Goal: Task Accomplishment & Management: Complete application form

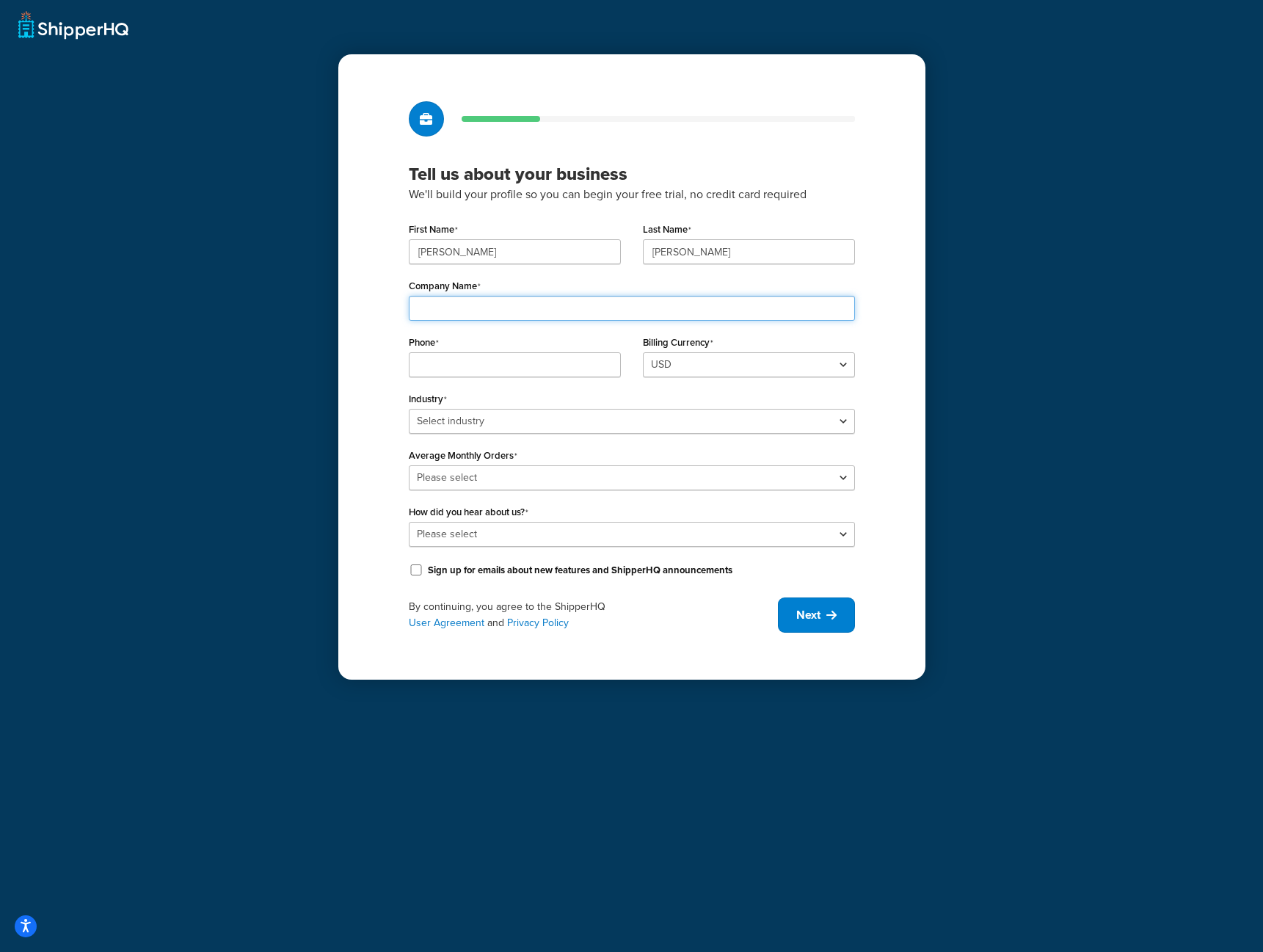
click at [556, 310] on input "Company Name" at bounding box center [632, 308] width 447 height 25
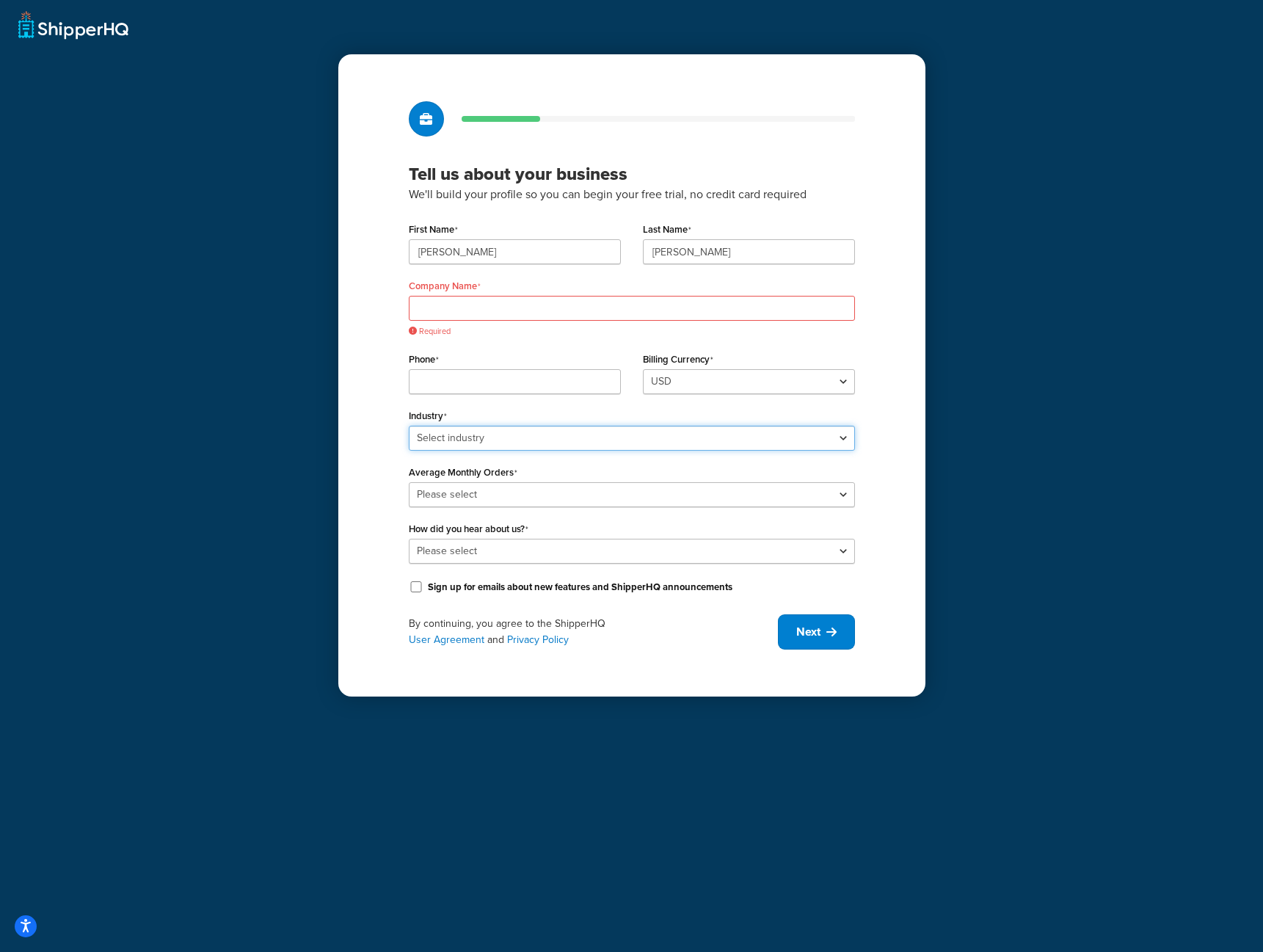
click at [530, 415] on div "Industry Select industry Automotive Adult Agriculture Alcohol, Tobacco & CBD Ar…" at bounding box center [632, 427] width 447 height 45
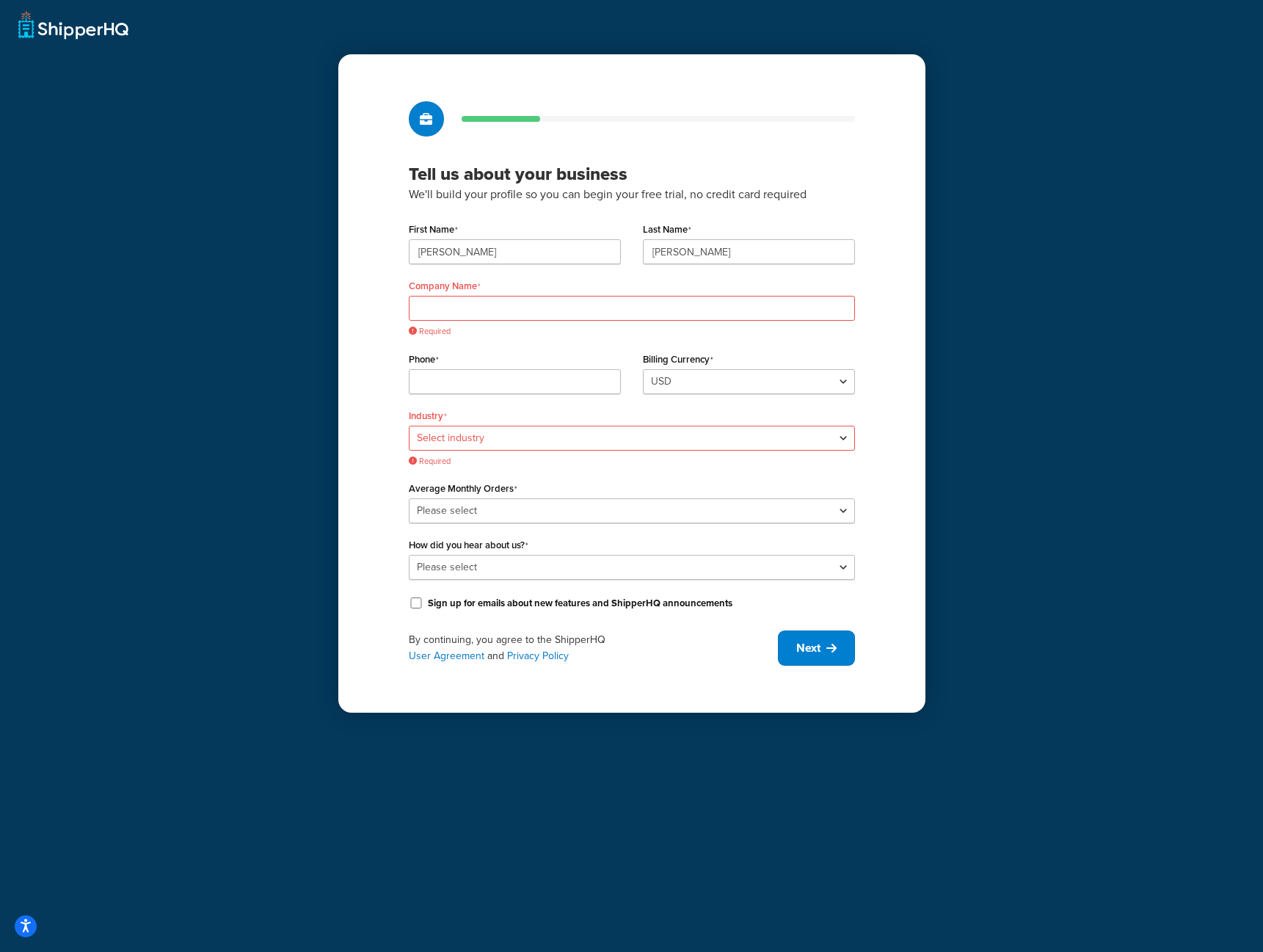
click at [481, 204] on p "We'll build your profile so you can begin your free trial, no credit card requi…" at bounding box center [632, 194] width 447 height 19
click at [484, 302] on input "Company Name" at bounding box center [632, 308] width 447 height 25
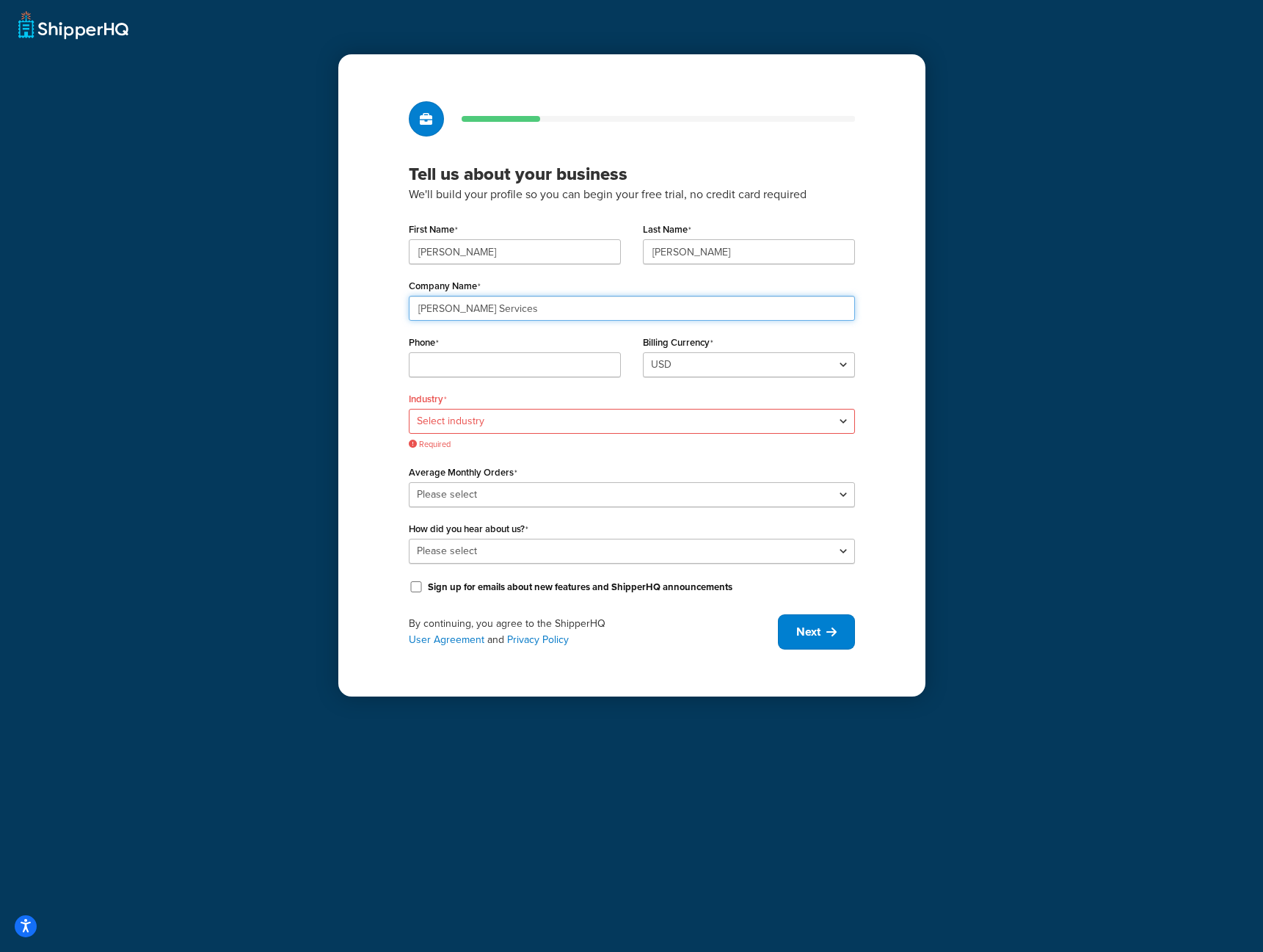
type input "[PERSON_NAME] Services"
click at [481, 374] on input "Phone" at bounding box center [515, 365] width 212 height 25
type input "7623043993"
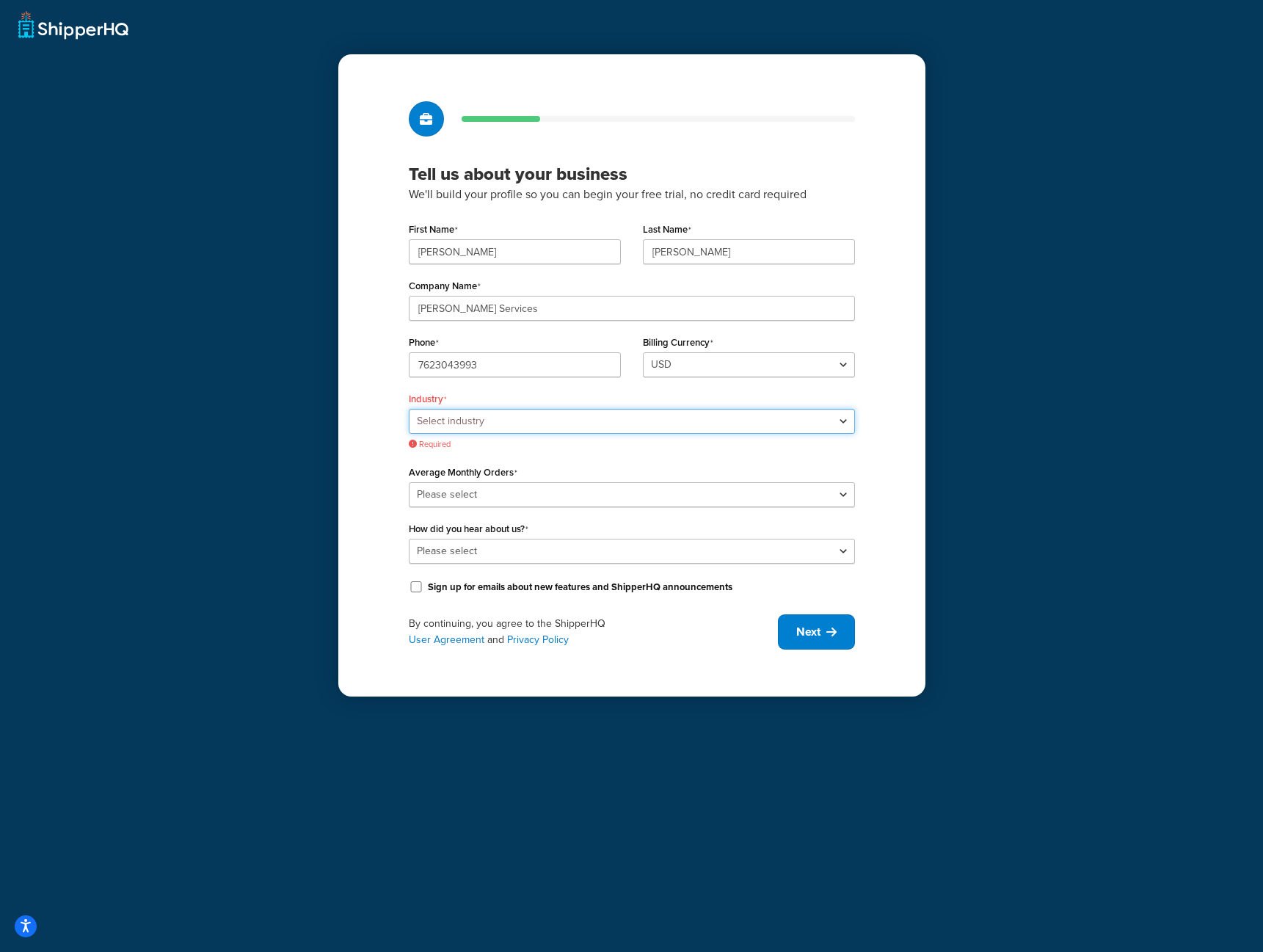
click at [509, 422] on select "Select industry Automotive Adult Agriculture Alcohol, Tobacco & CBD Arts & Craf…" at bounding box center [632, 421] width 447 height 25
select select "25"
click at [409, 409] on select "Select industry Automotive Adult Agriculture Alcohol, Tobacco & CBD Arts & Craf…" at bounding box center [632, 421] width 447 height 25
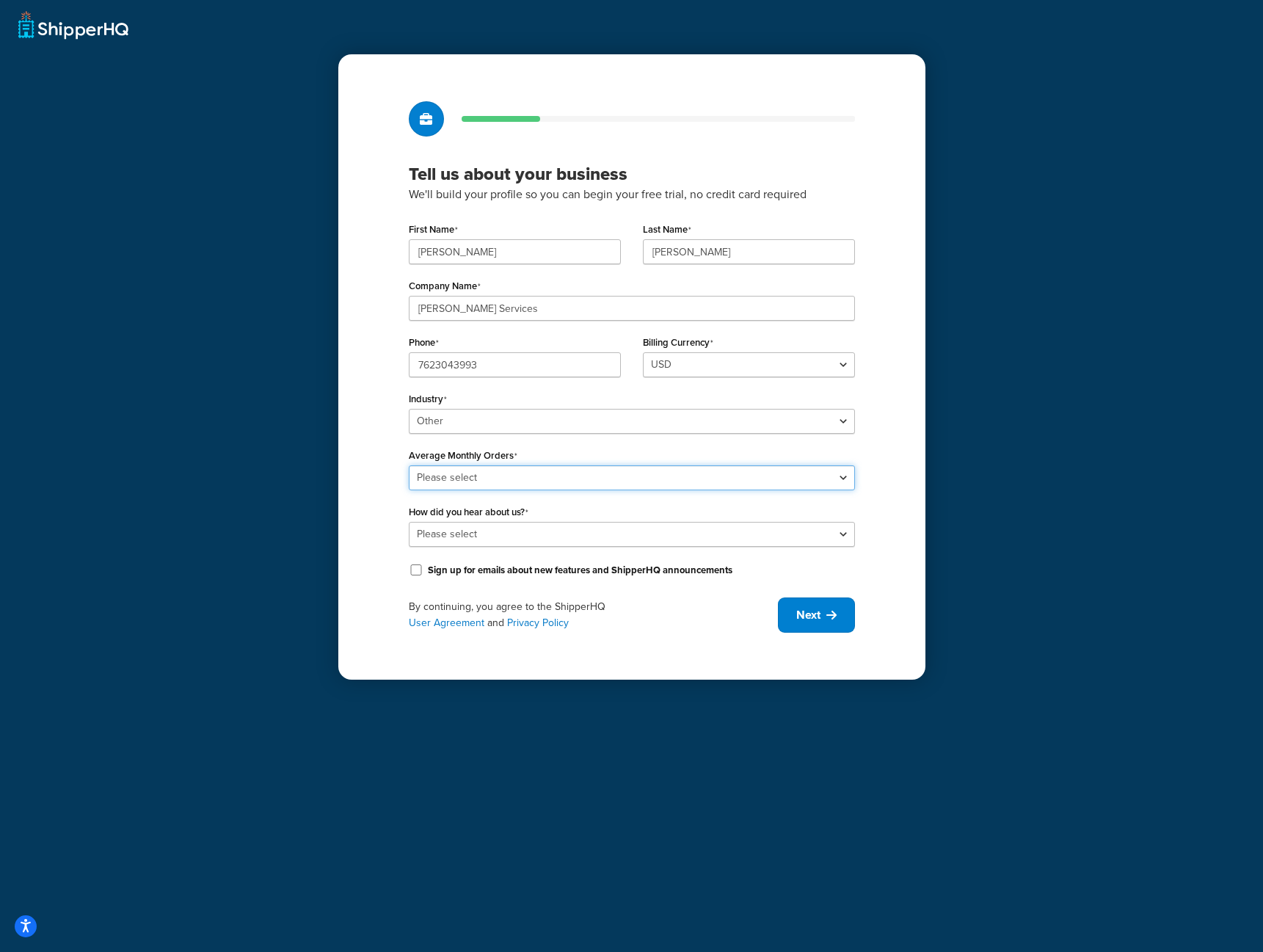
click at [511, 481] on select "Please select 0-500 501-1,000 1,001-10,000 10,001-20,000 Over 20,000" at bounding box center [632, 478] width 447 height 25
select select "1"
click at [409, 465] on select "Please select 0-500 501-1,000 1,001-10,000 10,001-20,000 Over 20,000" at bounding box center [632, 478] width 447 height 25
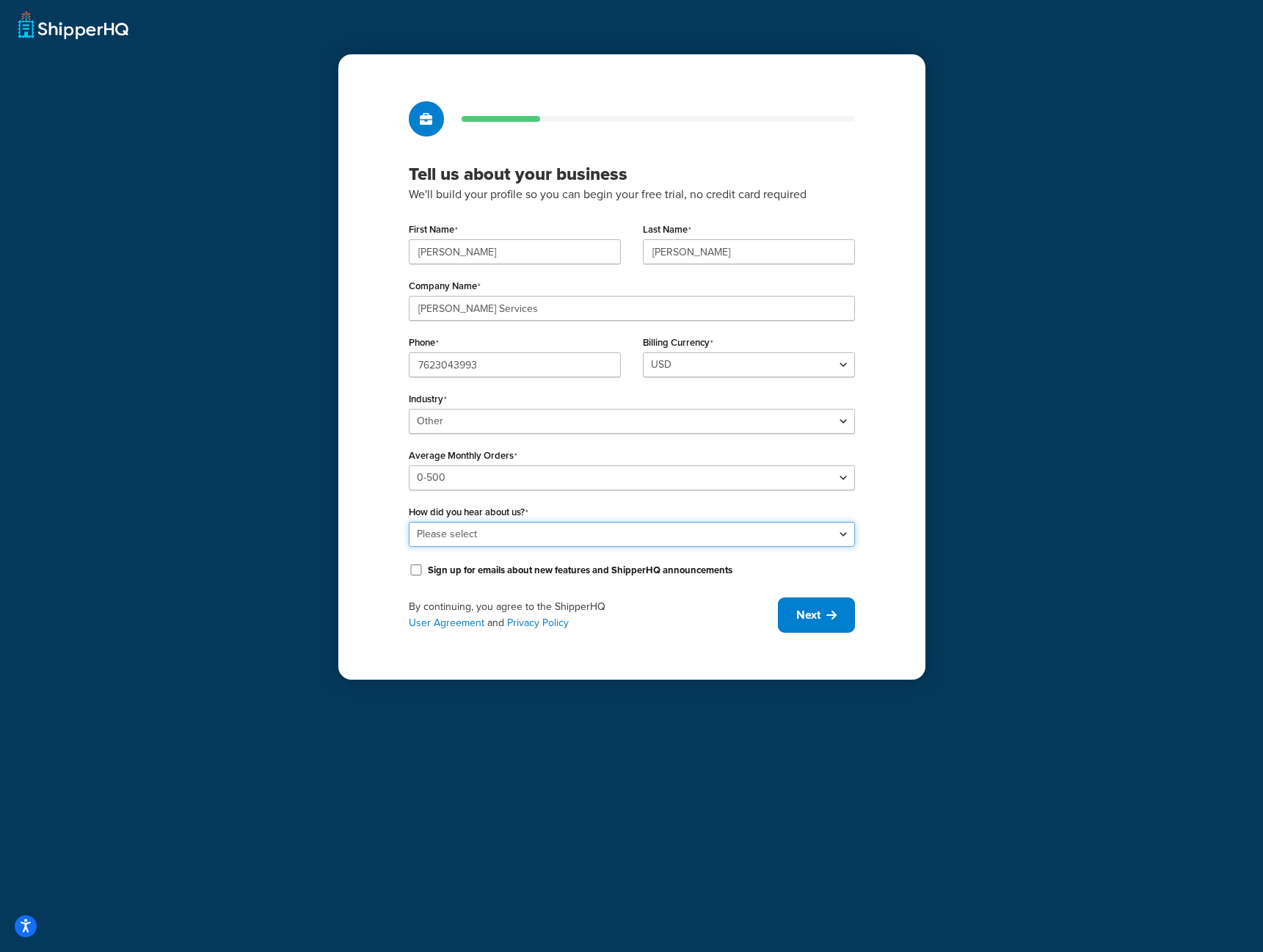
click at [513, 529] on select "Please select Online Search App Store or Marketplace Listing Referred by Agency…" at bounding box center [632, 534] width 447 height 25
select select "1"
click at [409, 521] on select "Please select Online Search App Store or Marketplace Listing Referred by Agency…" at bounding box center [632, 534] width 447 height 25
click at [422, 569] on input "Sign up for emails about new features and ShipperHQ announcements" at bounding box center [415, 570] width 14 height 11
checkbox input "true"
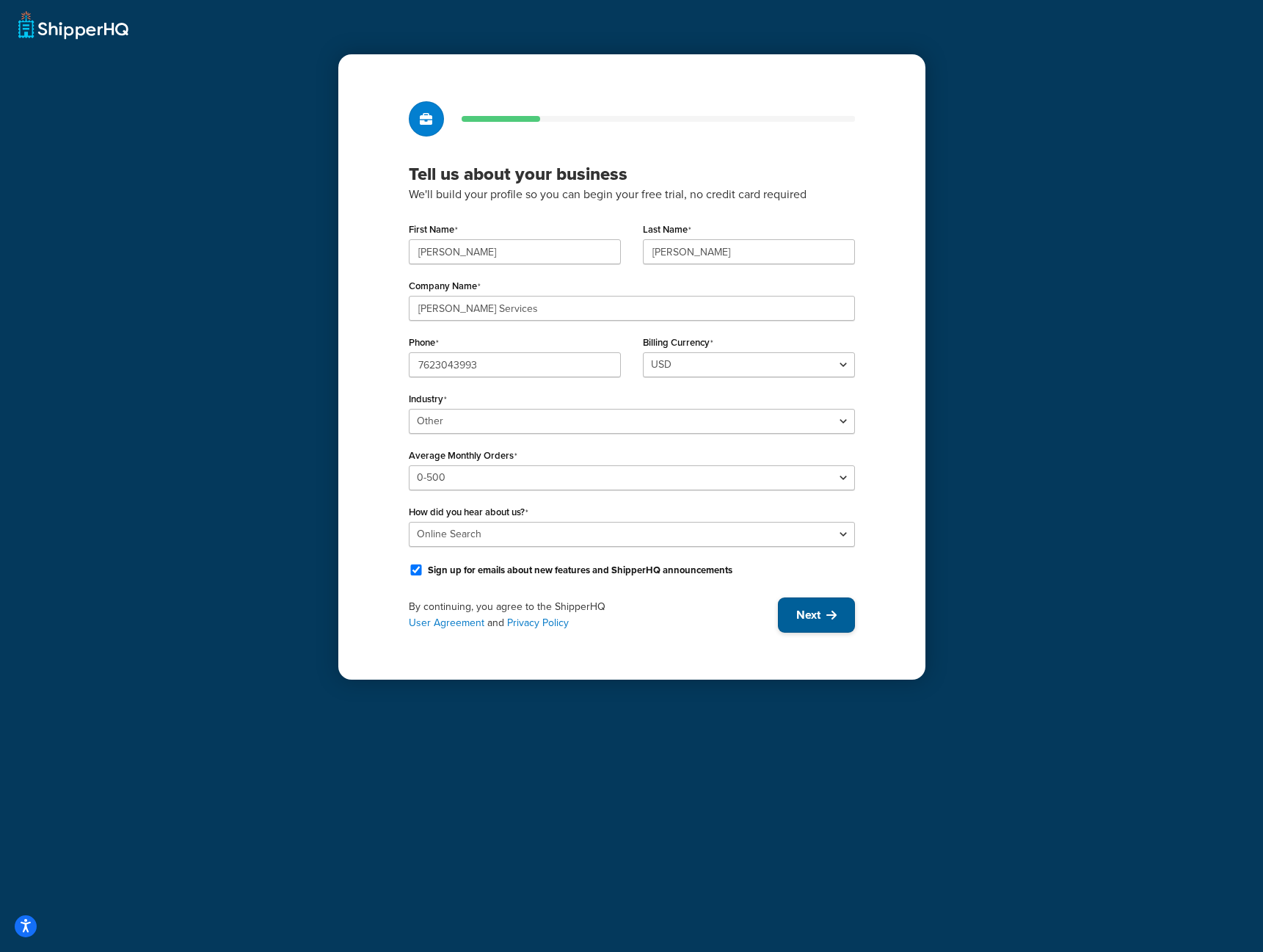
click at [815, 612] on span "Next" at bounding box center [808, 615] width 24 height 16
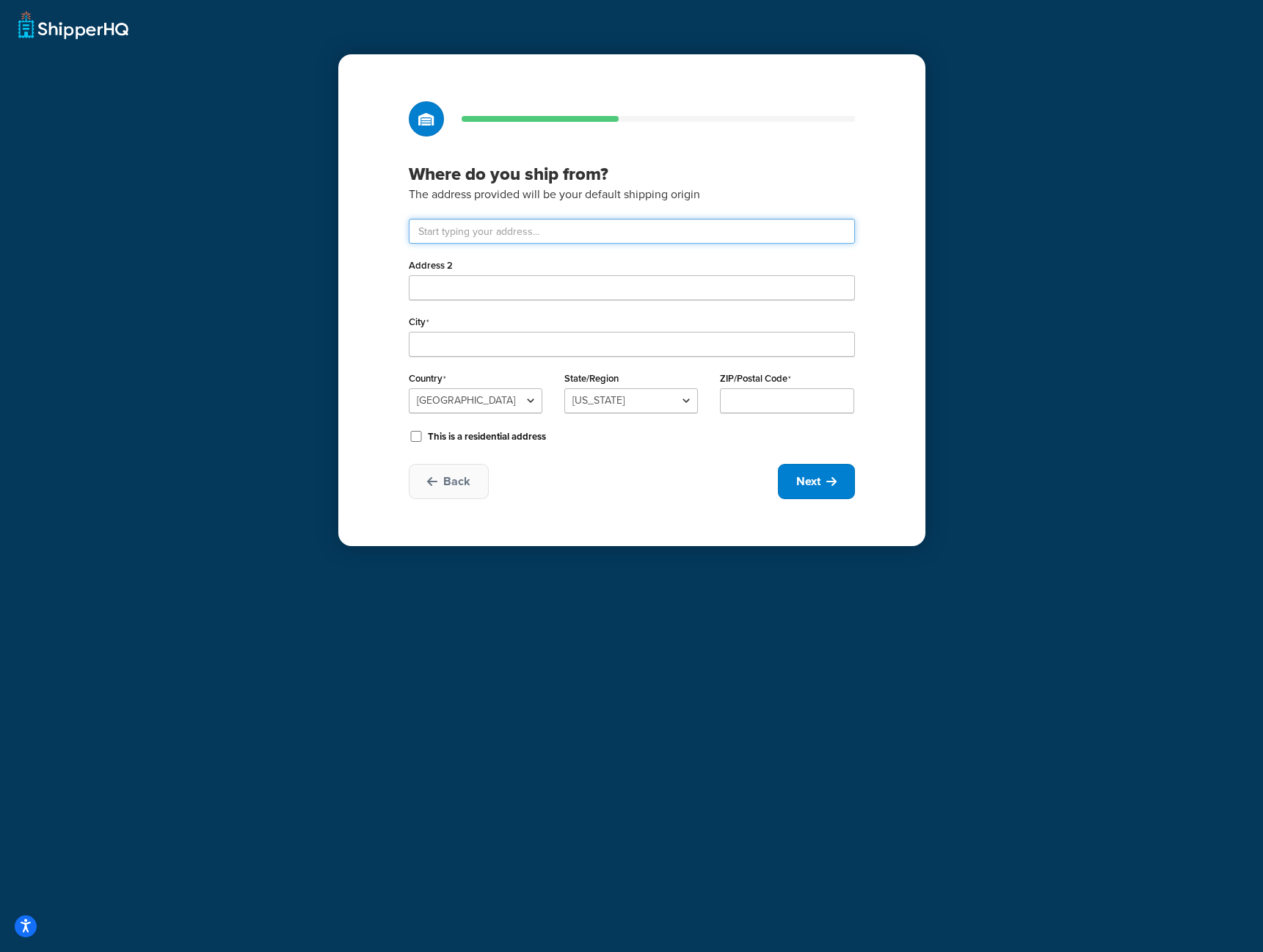
click at [556, 232] on input "text" at bounding box center [632, 231] width 447 height 25
type input "4066 bryant kobe"
type input "Blairsville"
select select "10"
type input "30512"
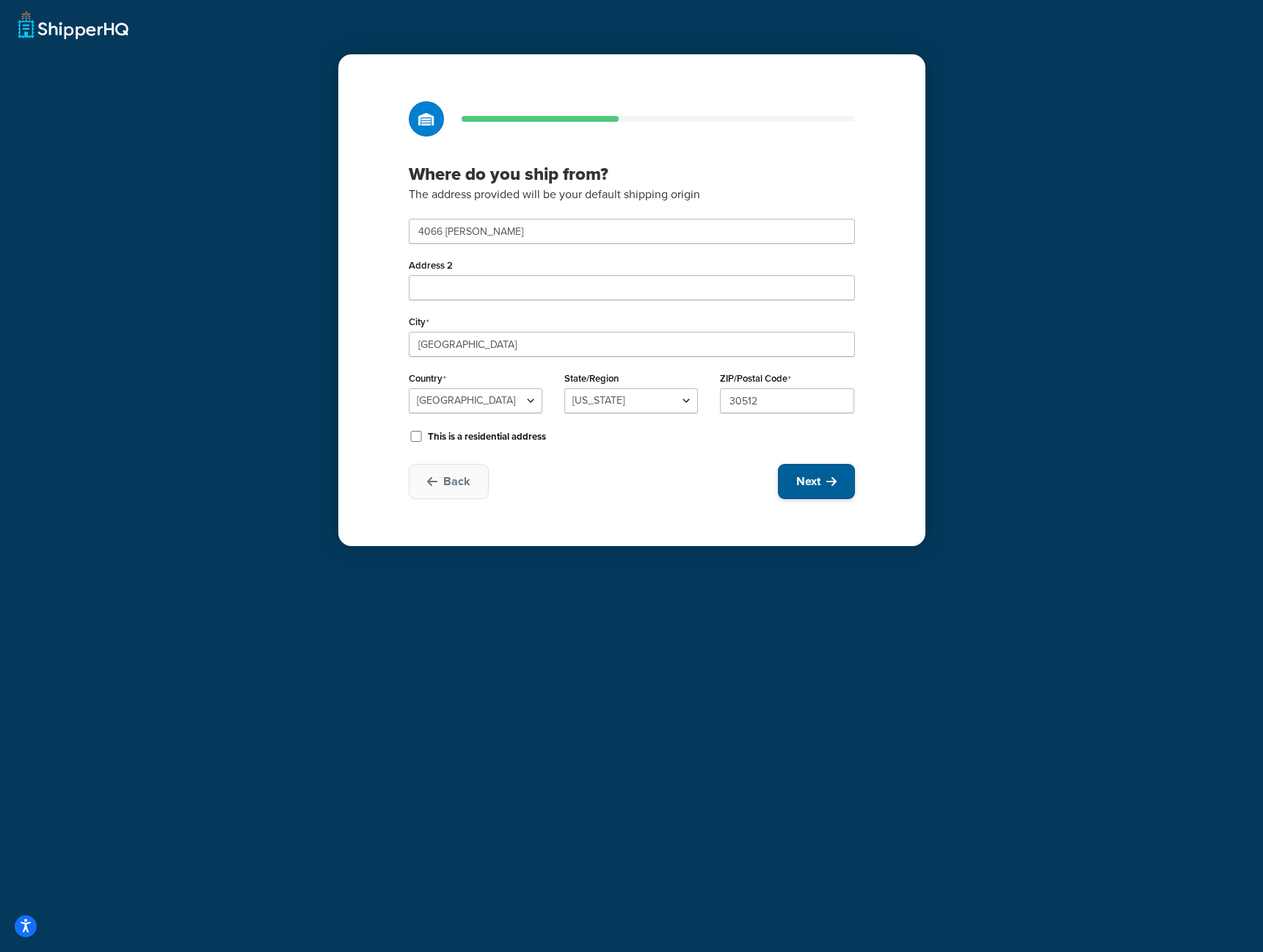
click at [825, 496] on button "Next" at bounding box center [816, 481] width 77 height 35
select select "1"
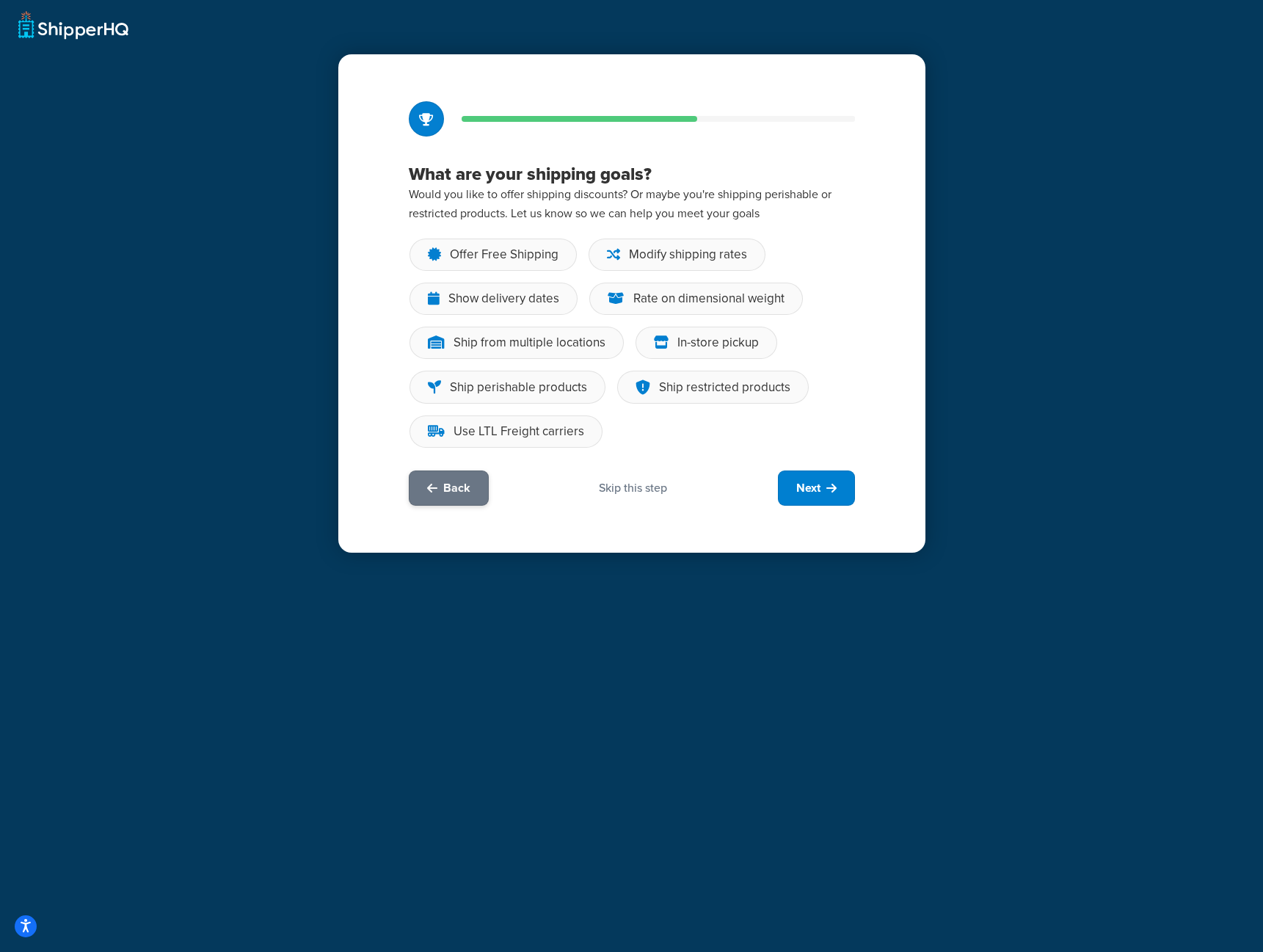
click at [455, 484] on span "Back" at bounding box center [457, 487] width 27 height 16
select select "10"
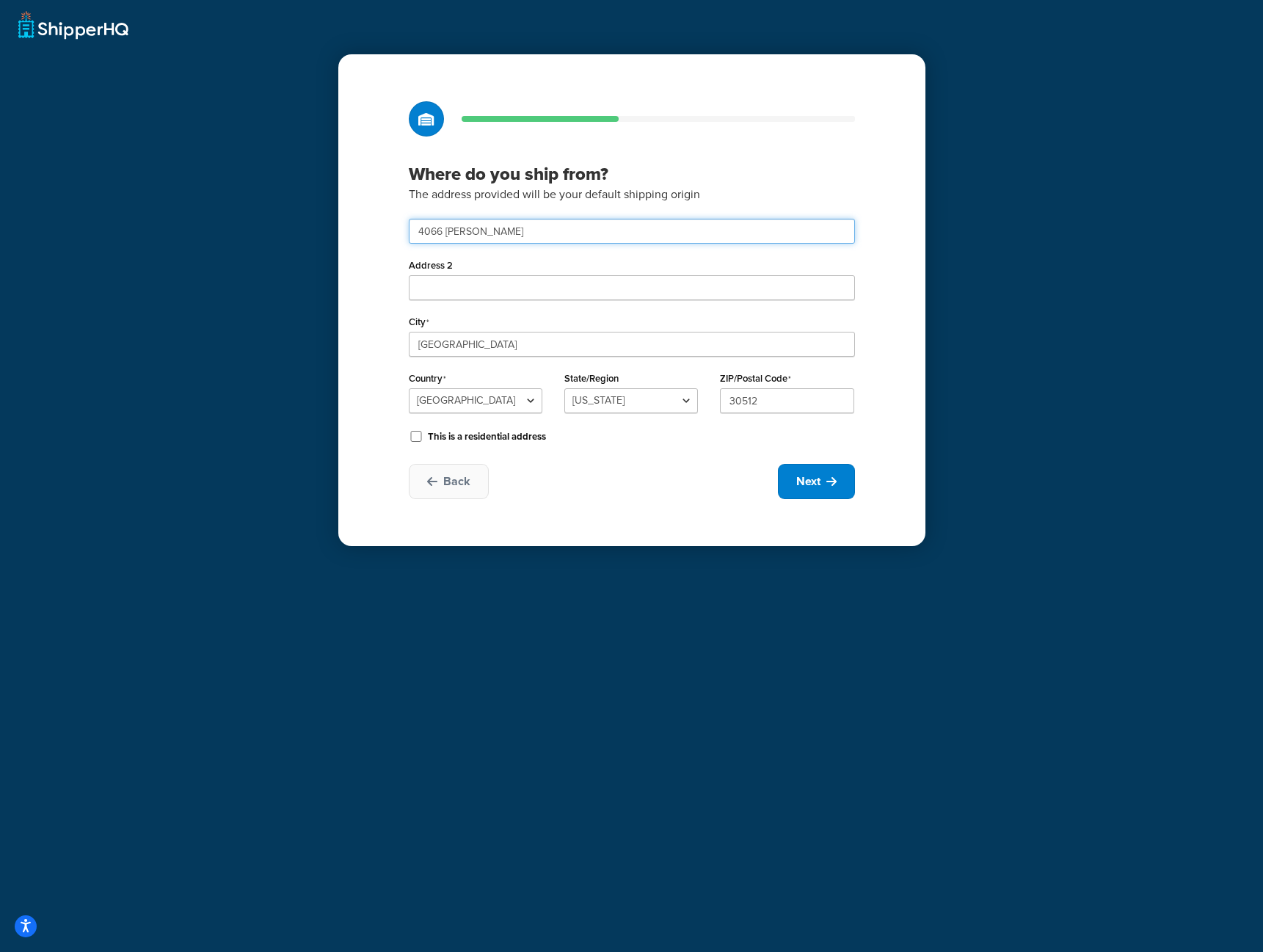
click at [510, 242] on input "4066 bryant kobe" at bounding box center [632, 231] width 447 height 25
type input "4"
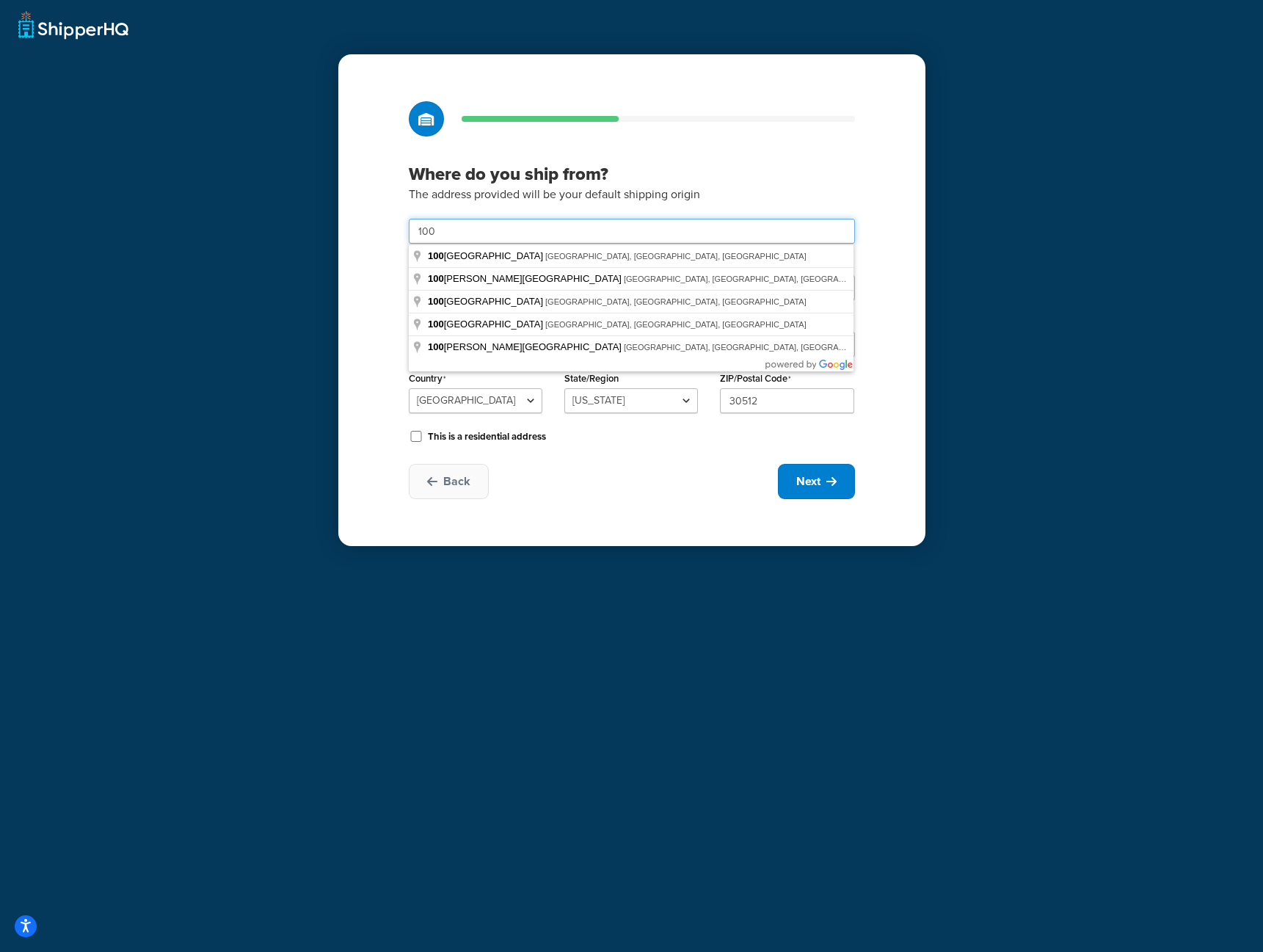
type input "1001 S Main Street"
type input "Ste 500"
type input "Kalispell"
select select "26"
type input "59901"
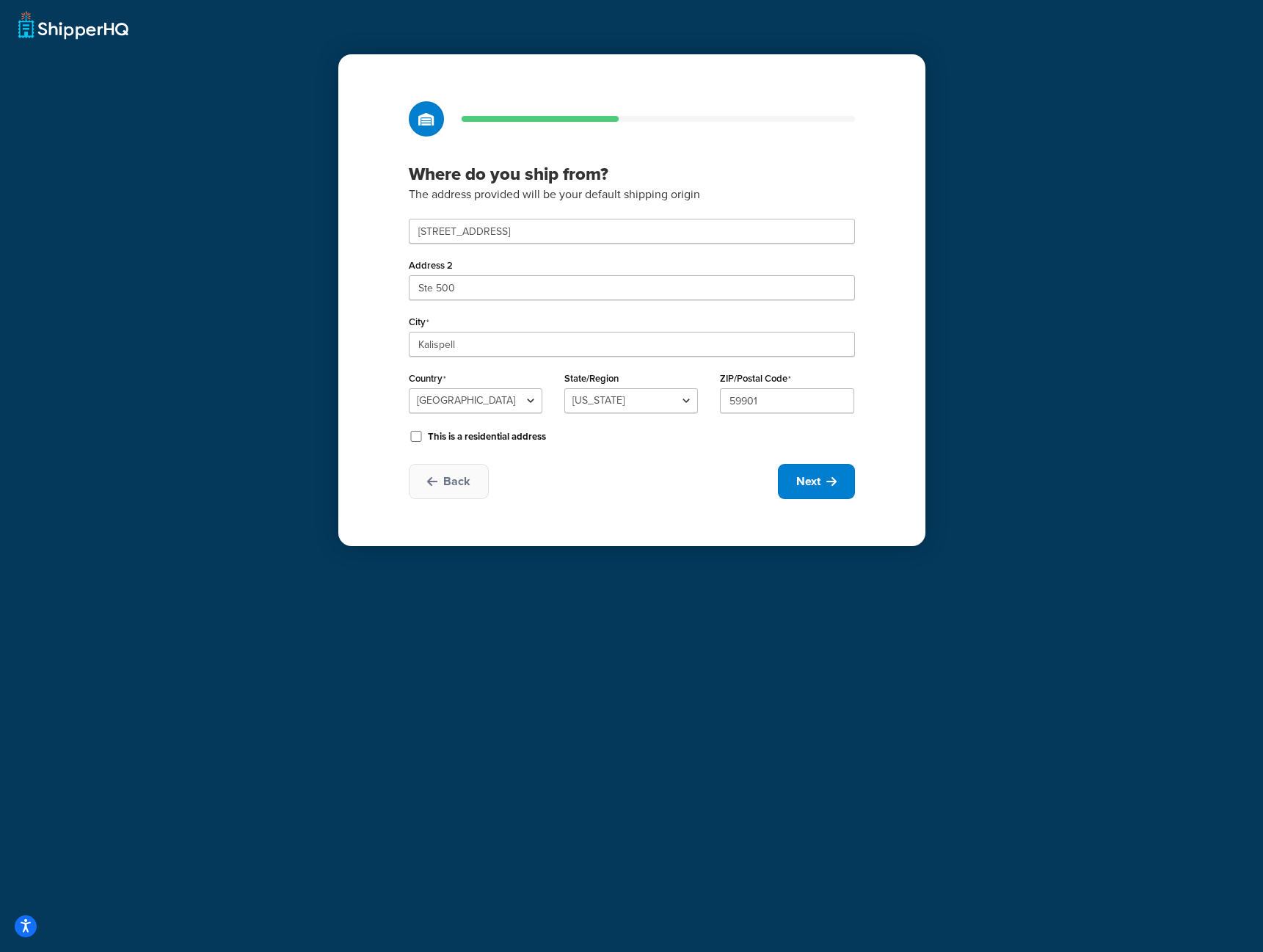
click at [624, 133] on div at bounding box center [632, 119] width 447 height 35
click at [845, 474] on button "Next" at bounding box center [816, 481] width 77 height 35
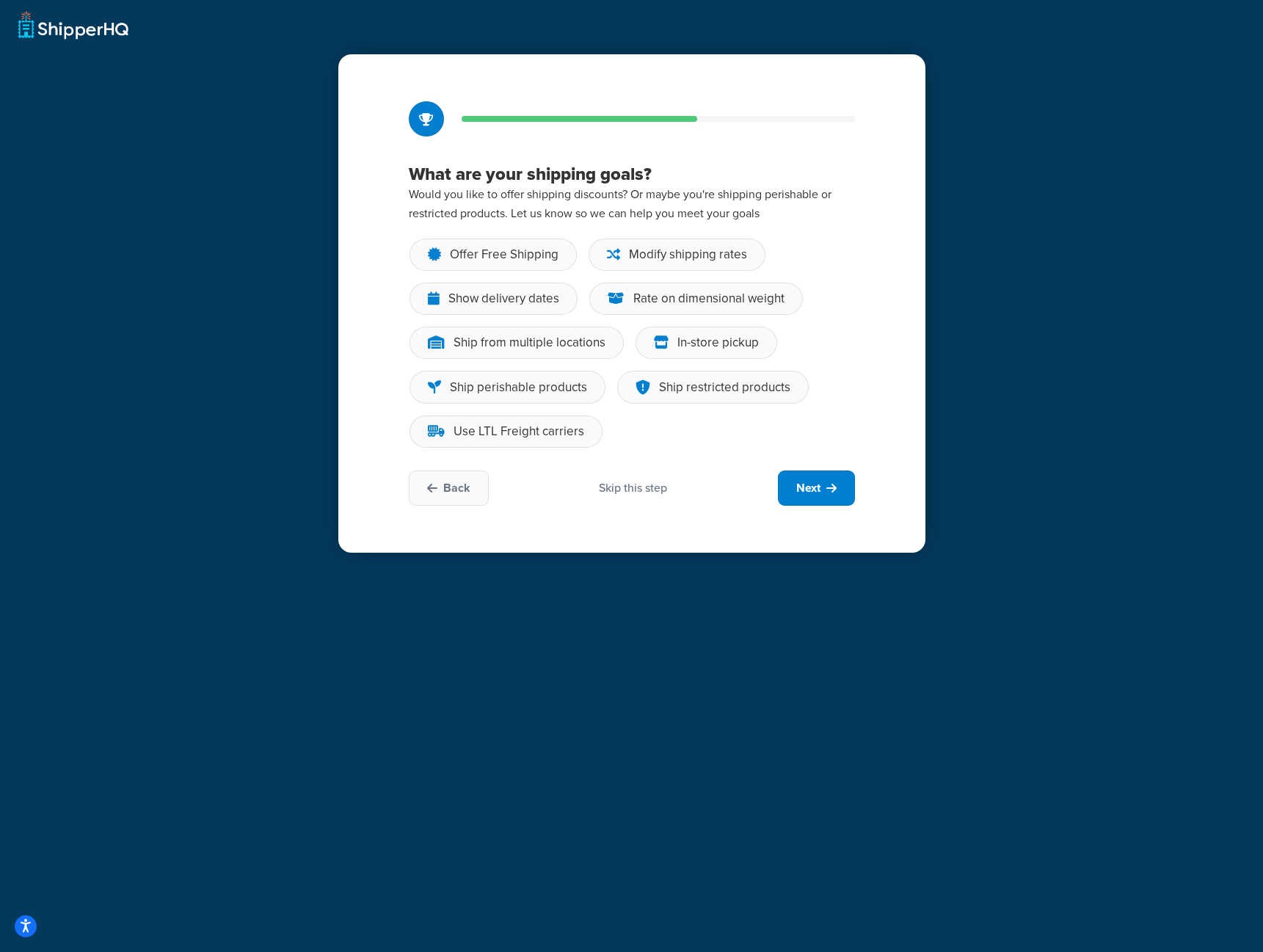
click at [650, 489] on div "Skip this step" at bounding box center [633, 487] width 68 height 16
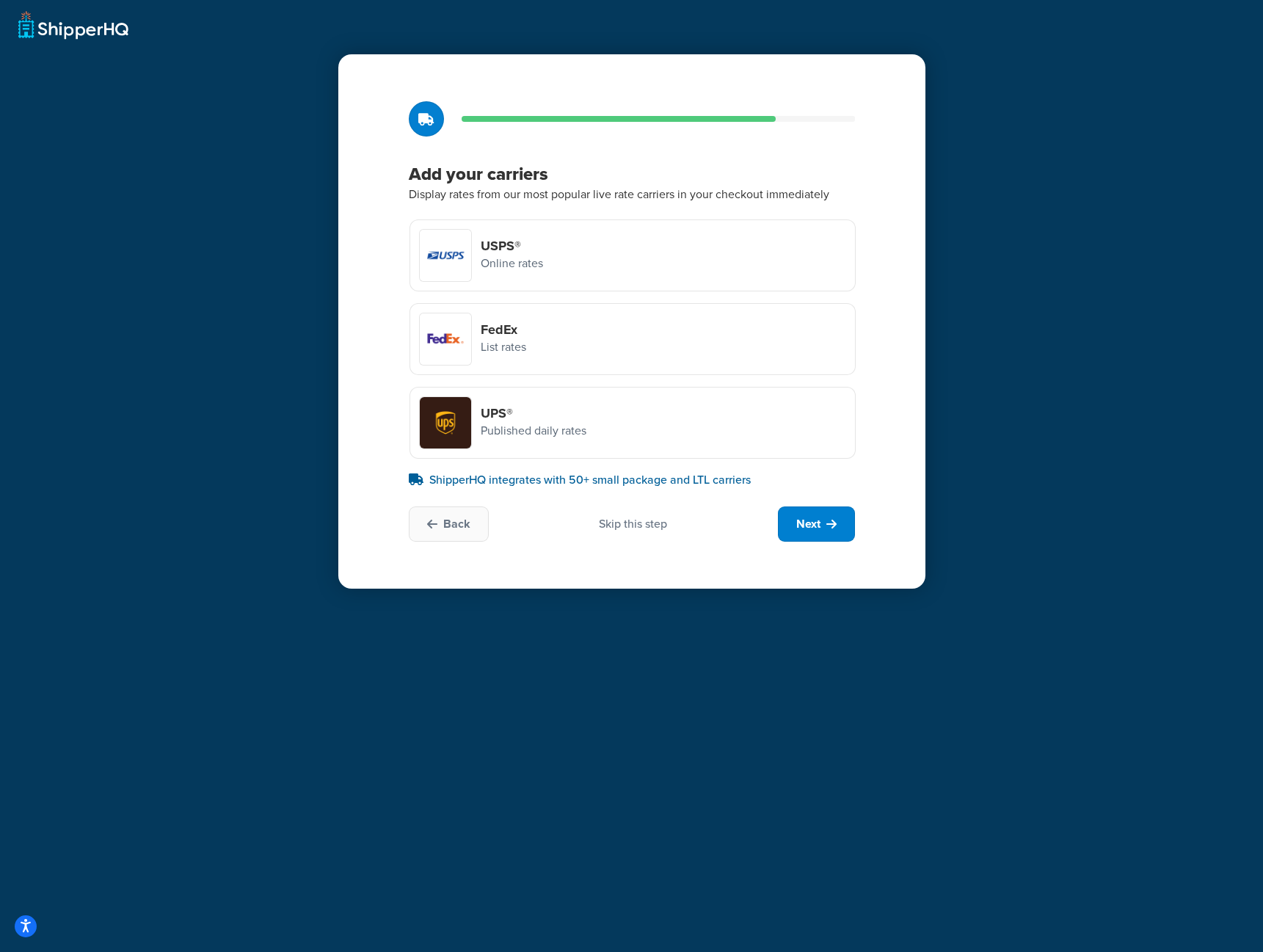
click at [499, 415] on h4 "UPS®" at bounding box center [533, 412] width 105 height 16
click at [0, 0] on input "UPS® Published daily rates" at bounding box center [0, 0] width 0 height 0
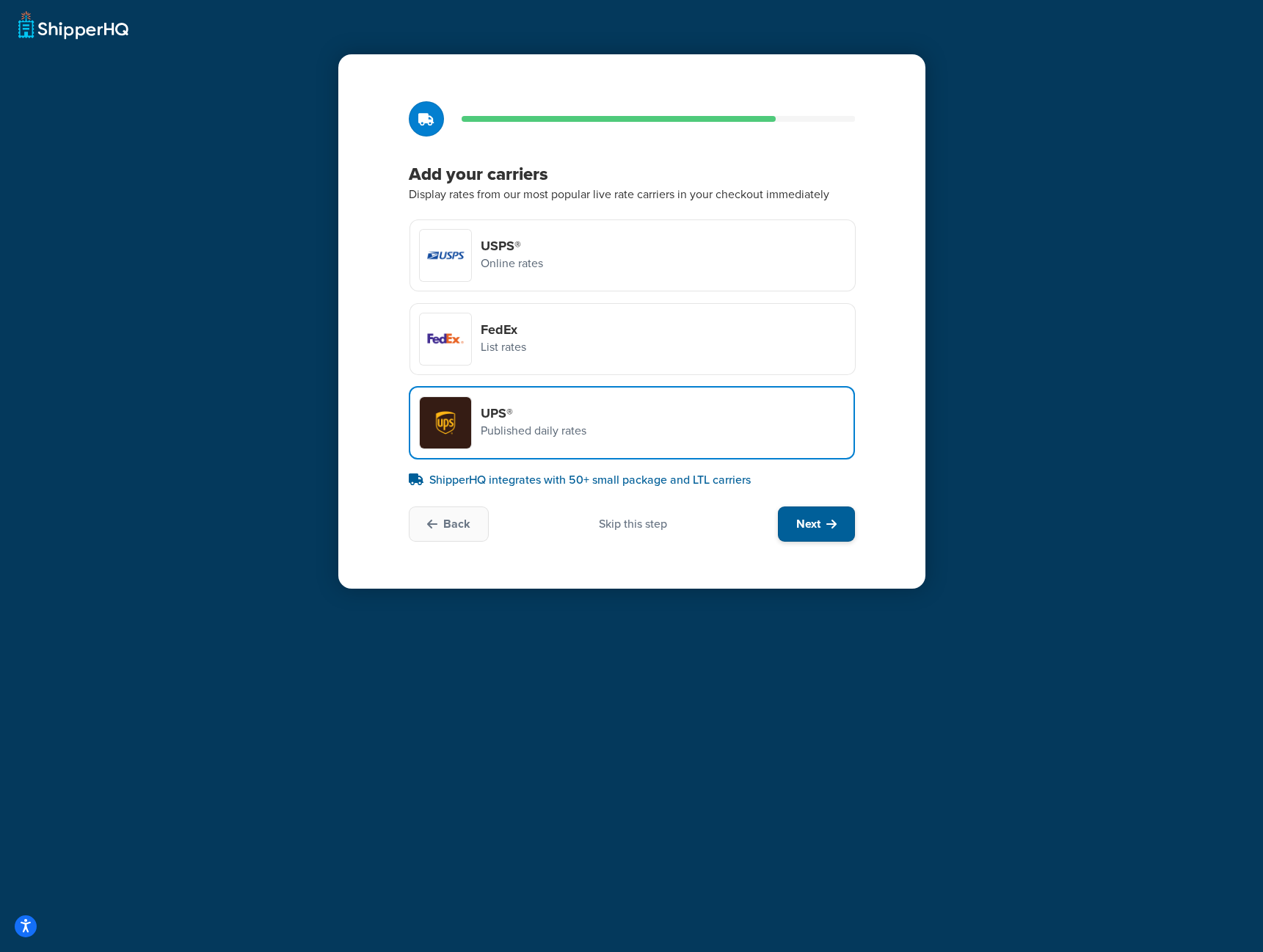
click at [807, 518] on span "Next" at bounding box center [808, 524] width 24 height 16
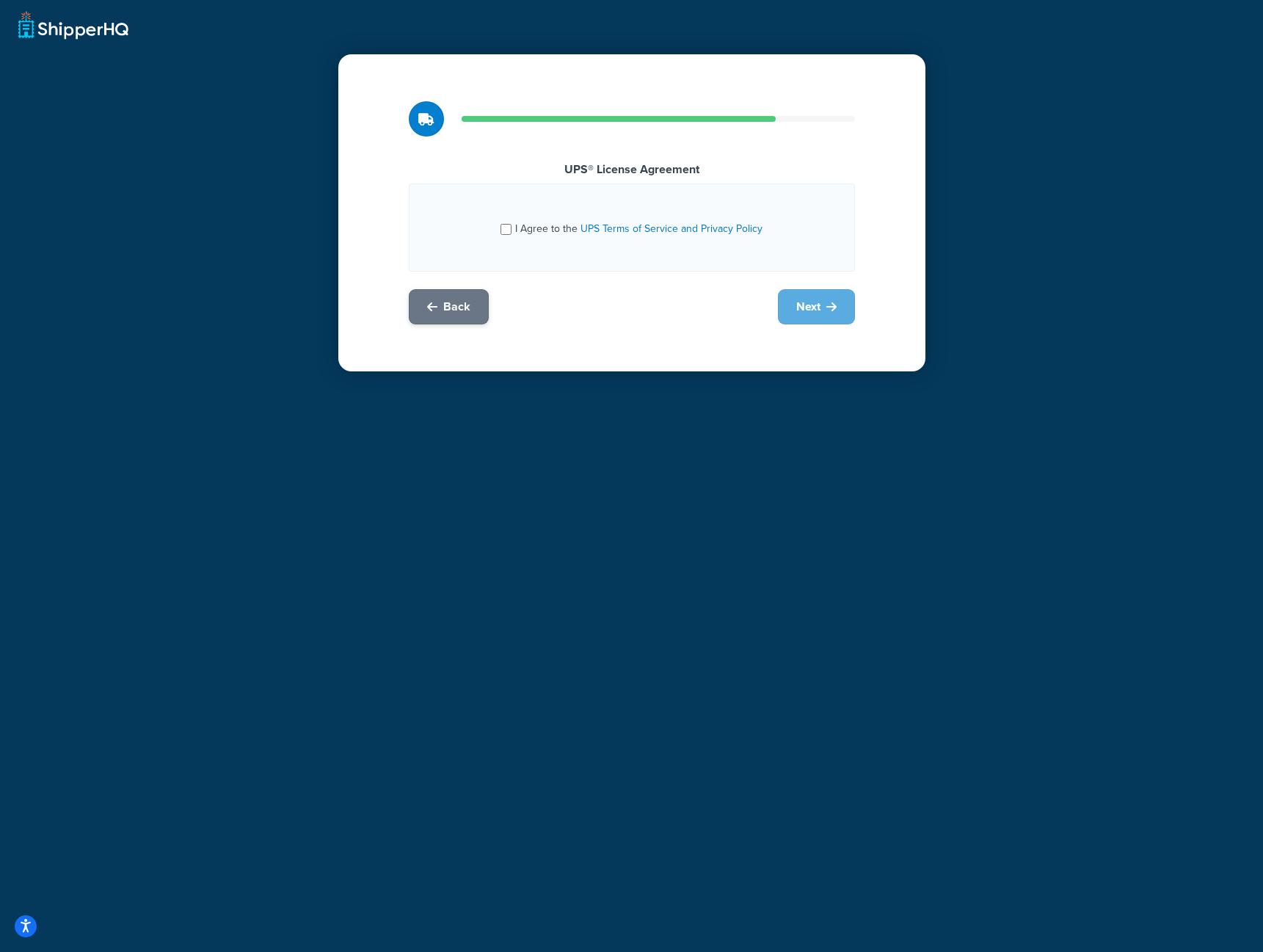
click at [461, 291] on button "Back" at bounding box center [449, 306] width 80 height 35
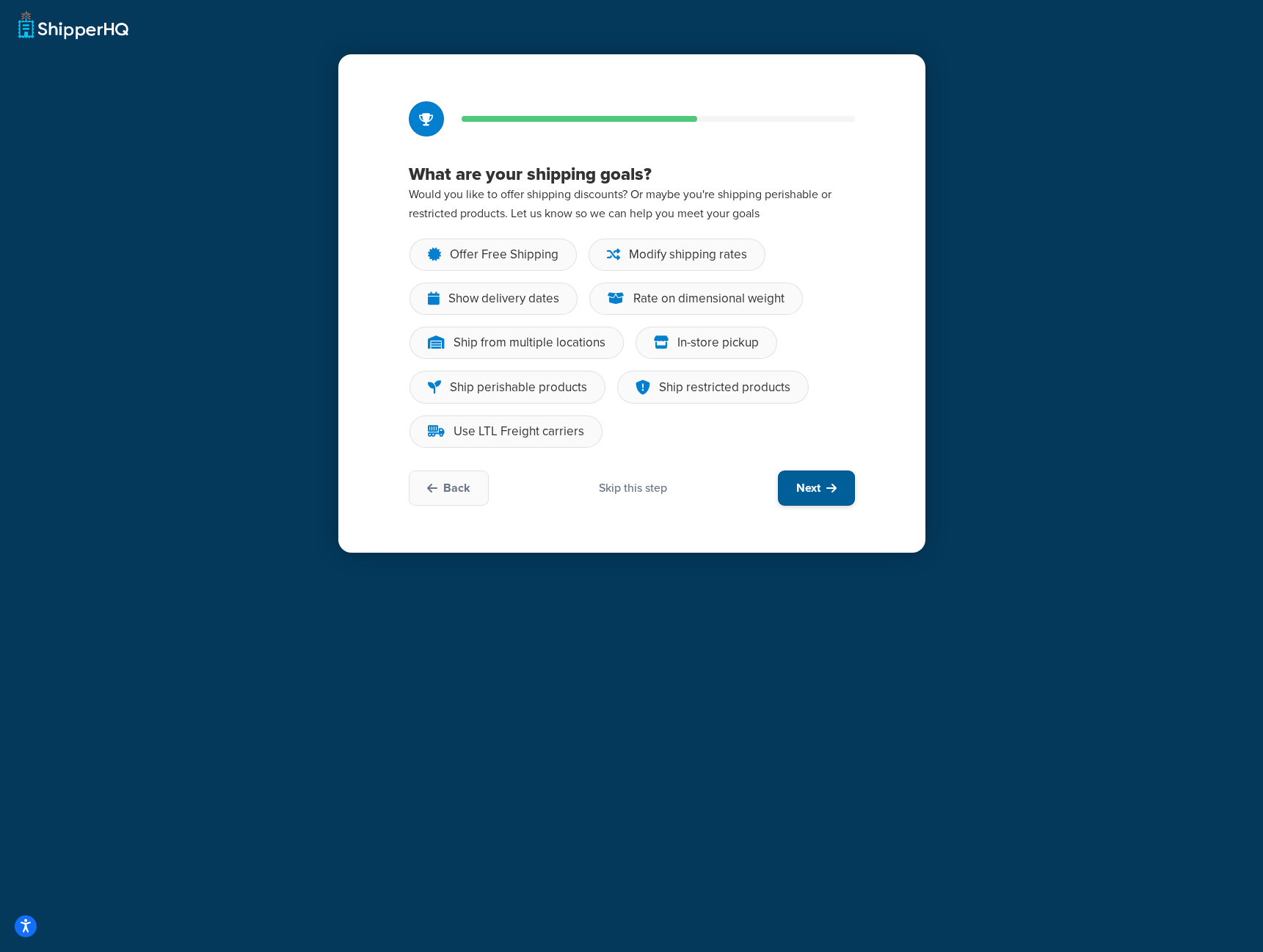
click at [798, 480] on span "Next" at bounding box center [808, 487] width 24 height 16
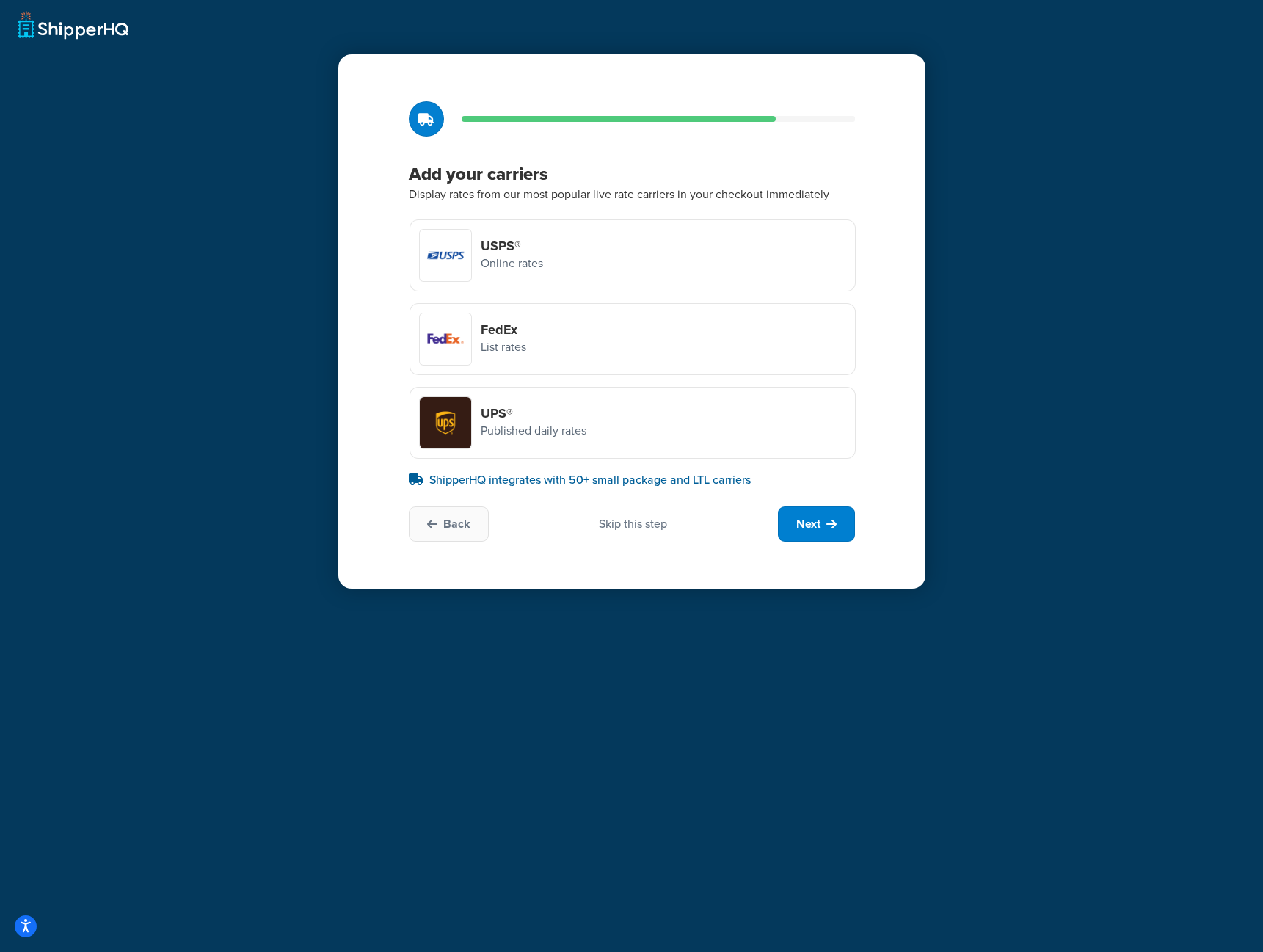
click at [548, 263] on div "USPS® Online rates" at bounding box center [632, 255] width 447 height 72
click at [0, 0] on input "USPS® Online rates" at bounding box center [0, 0] width 0 height 0
click at [578, 334] on div "FedEx List rates" at bounding box center [632, 339] width 447 height 72
click at [0, 0] on input "FedEx List rates" at bounding box center [0, 0] width 0 height 0
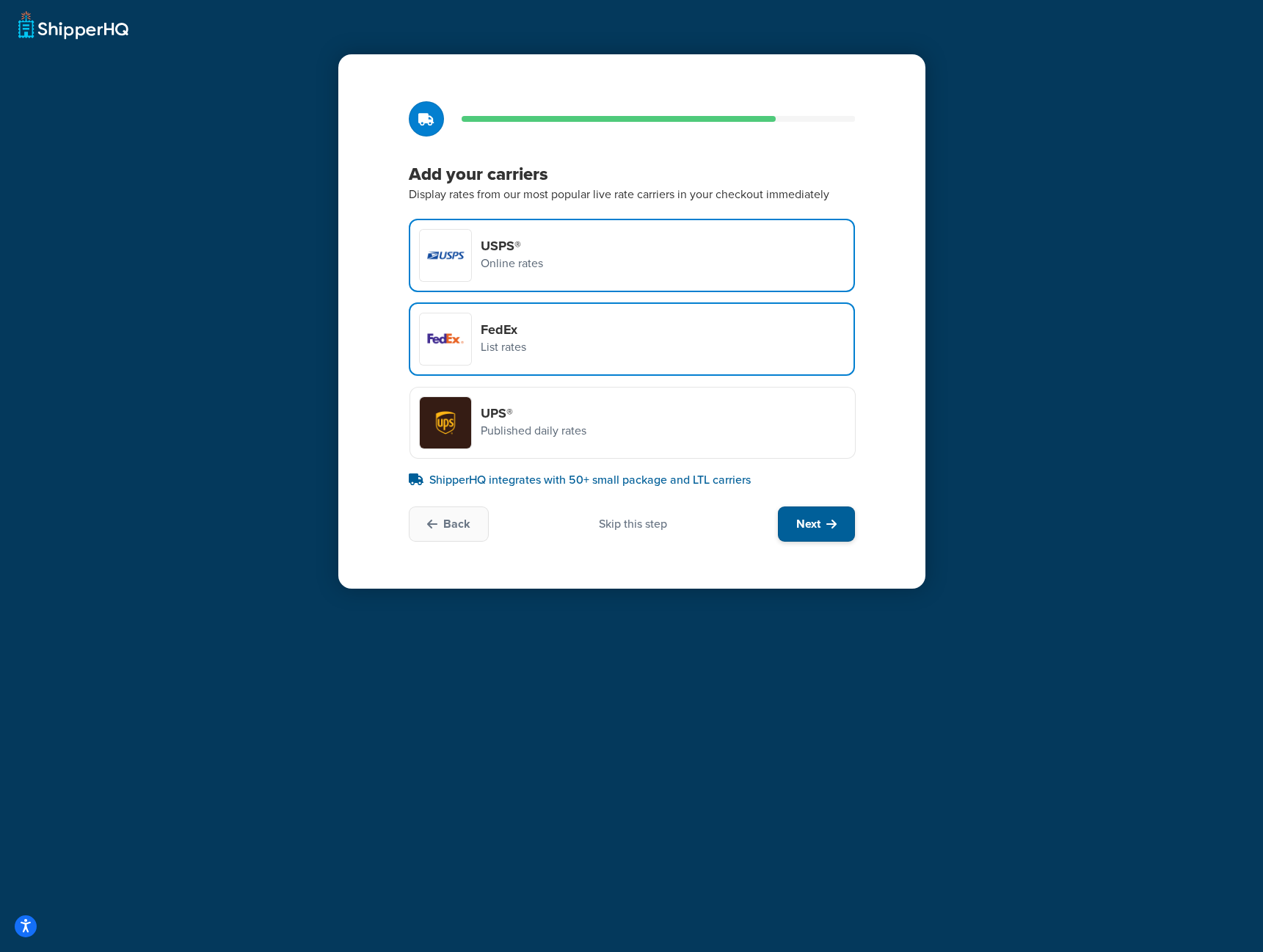
click at [812, 518] on span "Next" at bounding box center [808, 524] width 24 height 16
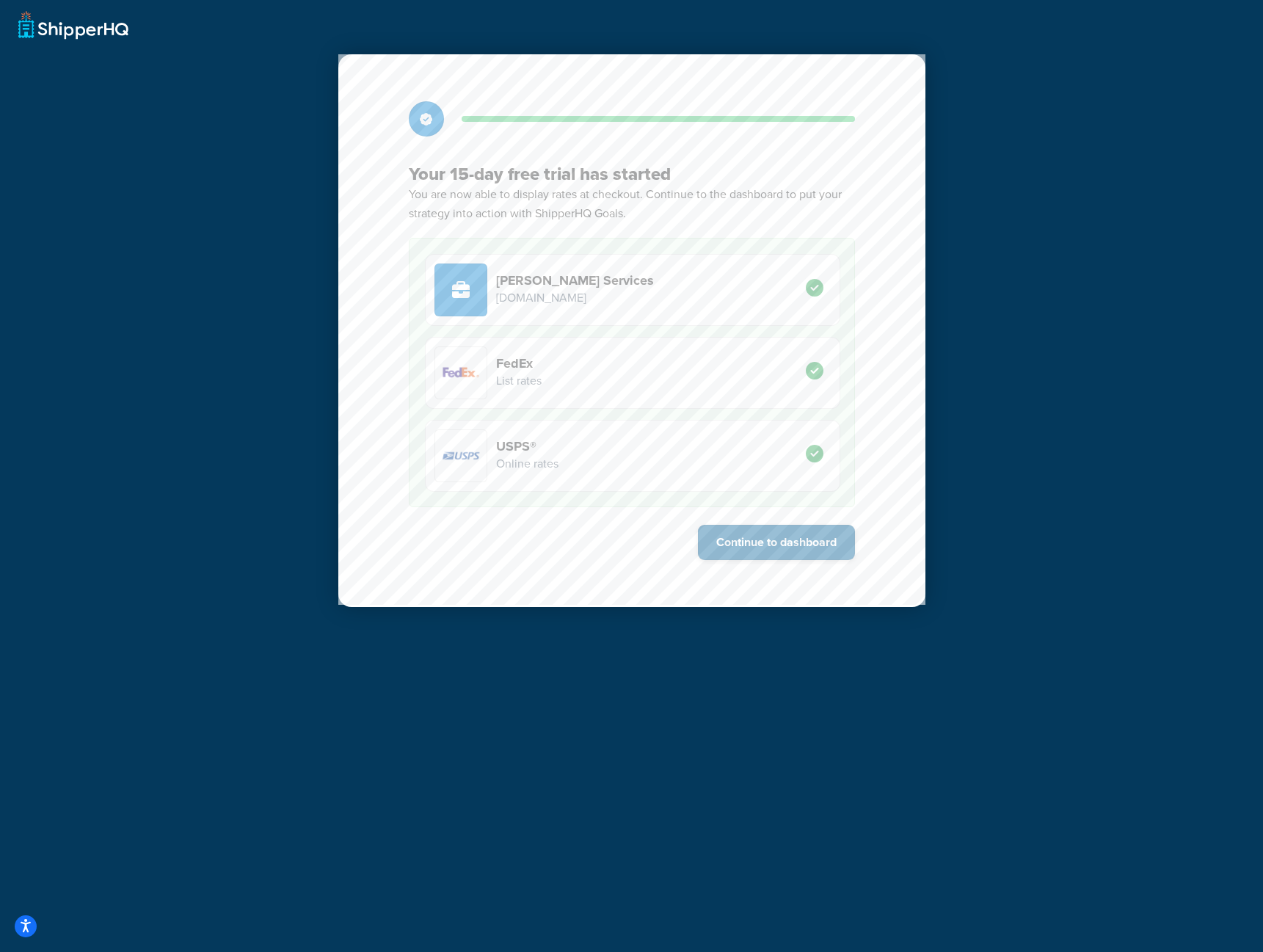
click at [773, 546] on button "Continue to dashboard" at bounding box center [776, 542] width 157 height 35
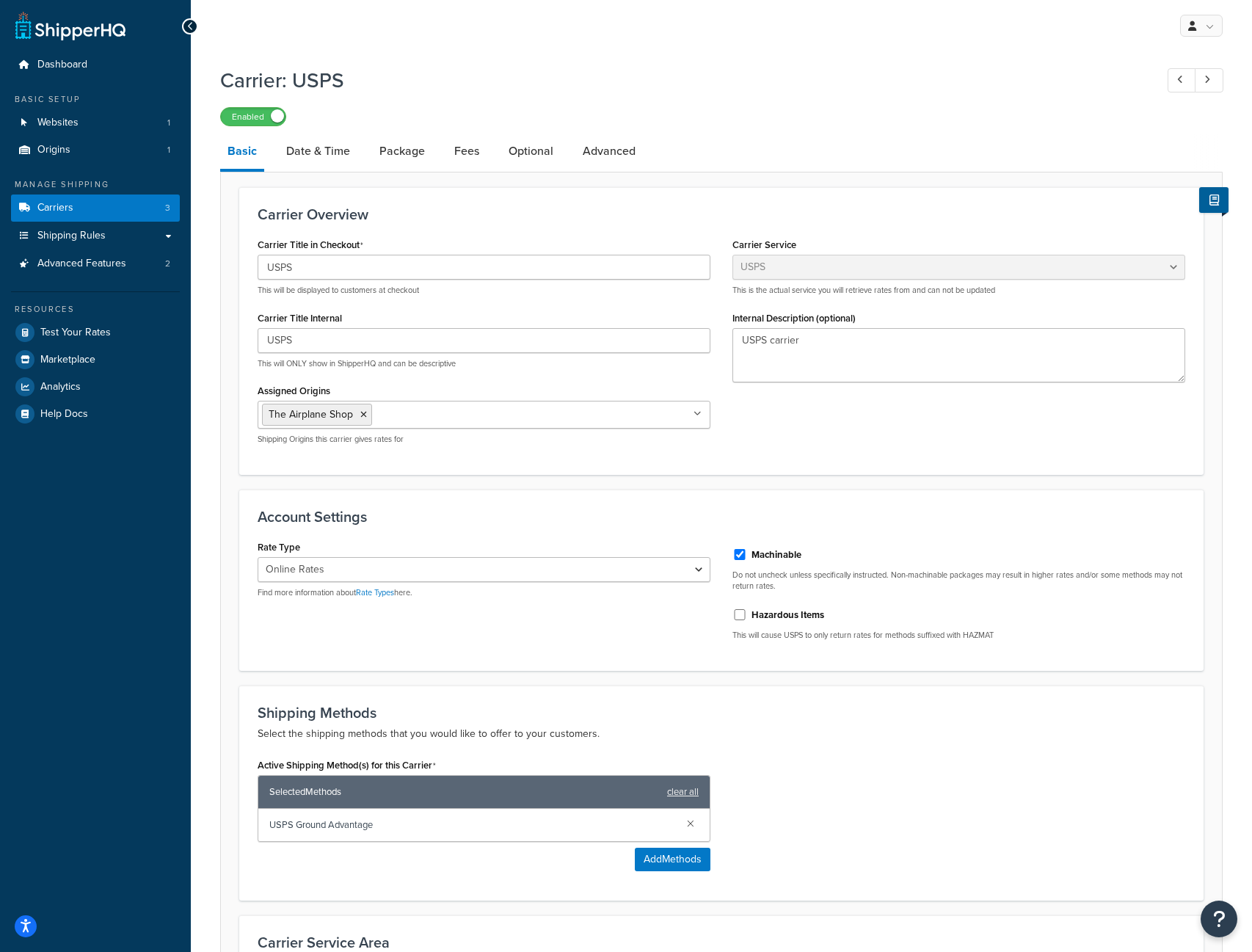
select select "usps"
select select "ONLINE"
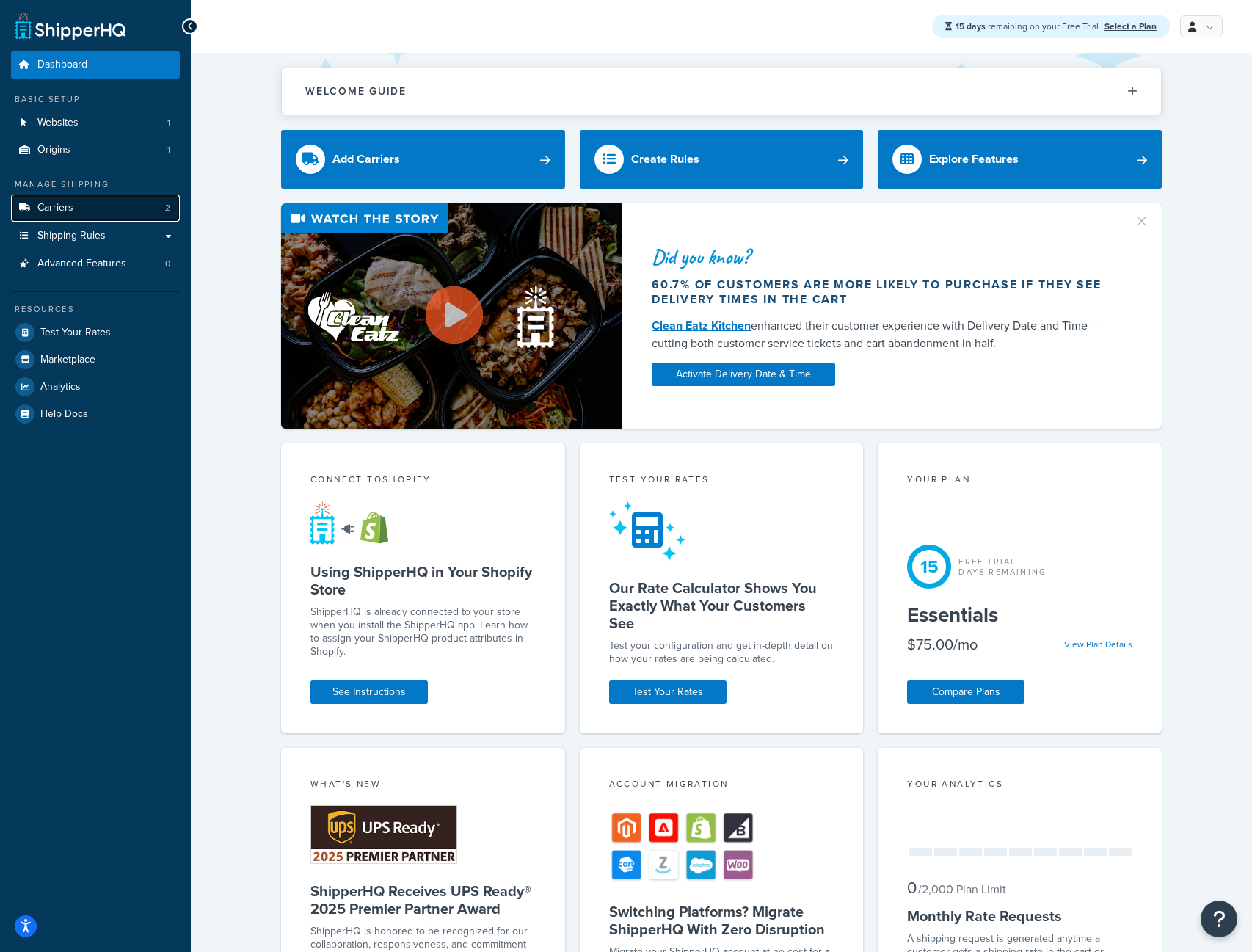
click at [117, 216] on link "Carriers 2" at bounding box center [95, 208] width 169 height 27
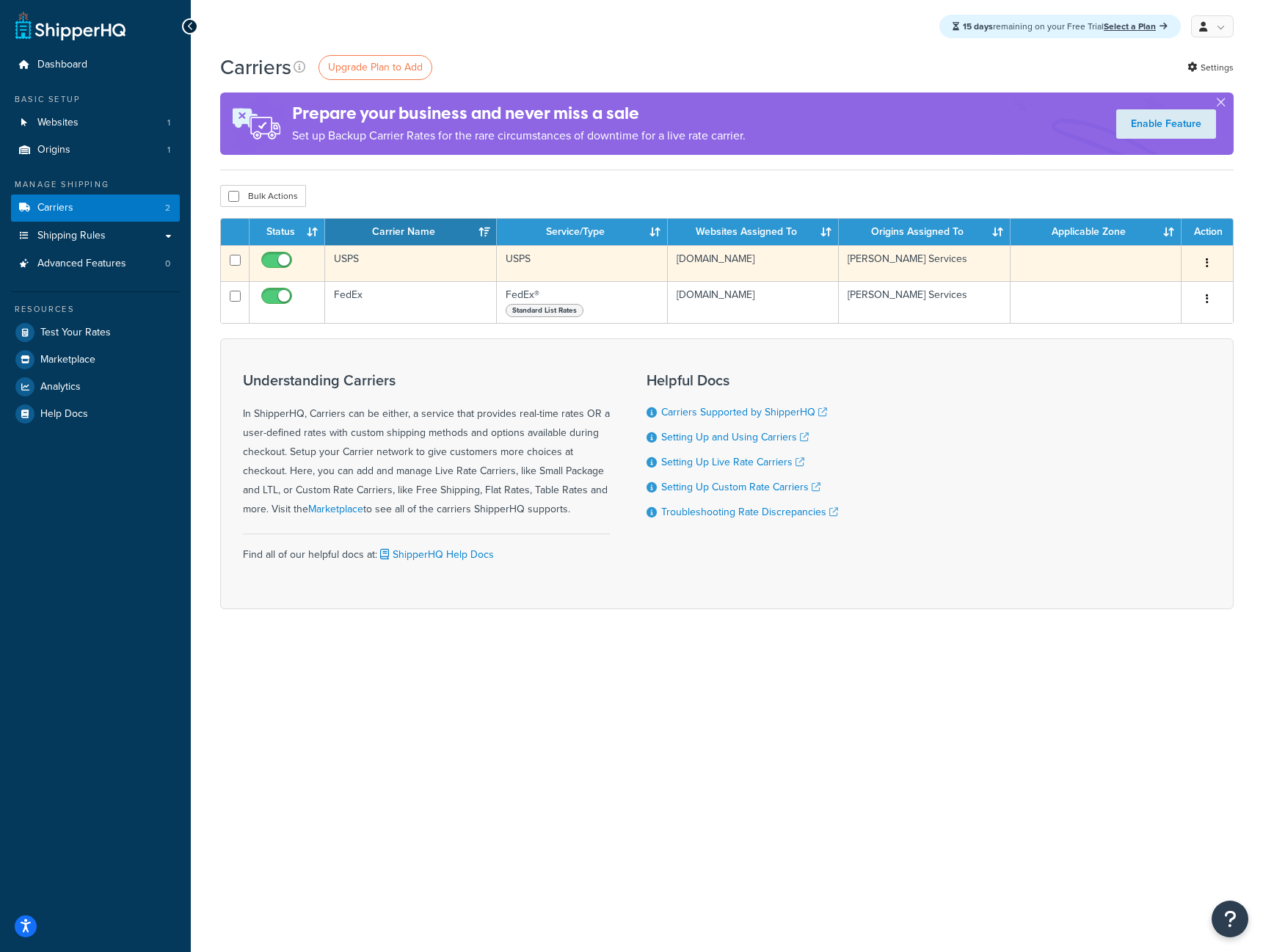
click at [1202, 269] on button "button" at bounding box center [1207, 263] width 20 height 23
click at [1145, 287] on link "Edit" at bounding box center [1148, 293] width 116 height 30
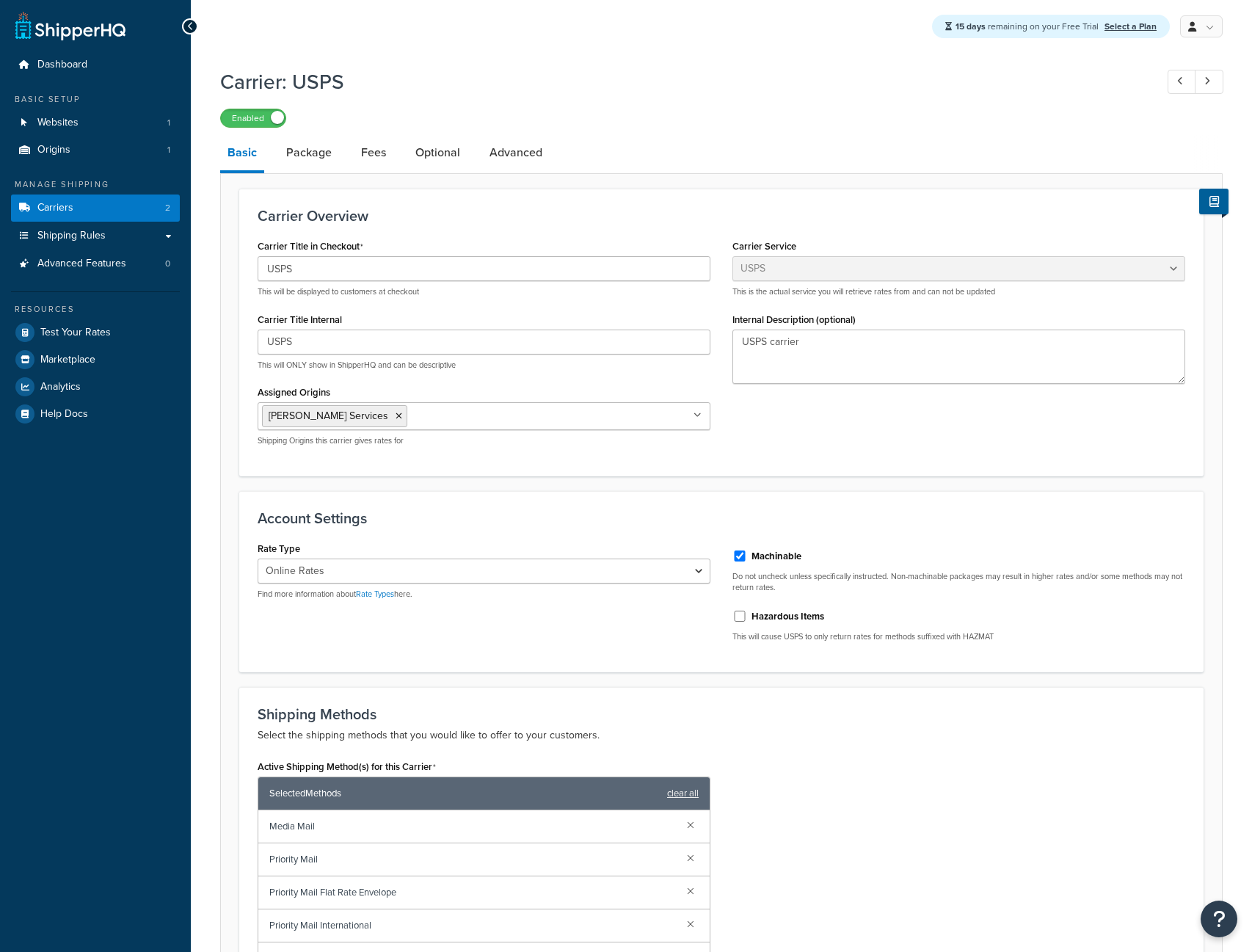
select select "usps"
select select "ONLINE"
click at [504, 571] on select "Retail Rates Online Rates Commercial Plus" at bounding box center [484, 571] width 452 height 25
click at [499, 534] on div "Account Settings Rate Type Retail Rates Online Rates Commercial Plus Find more …" at bounding box center [721, 581] width 964 height 181
click at [293, 164] on link "Package" at bounding box center [308, 152] width 60 height 35
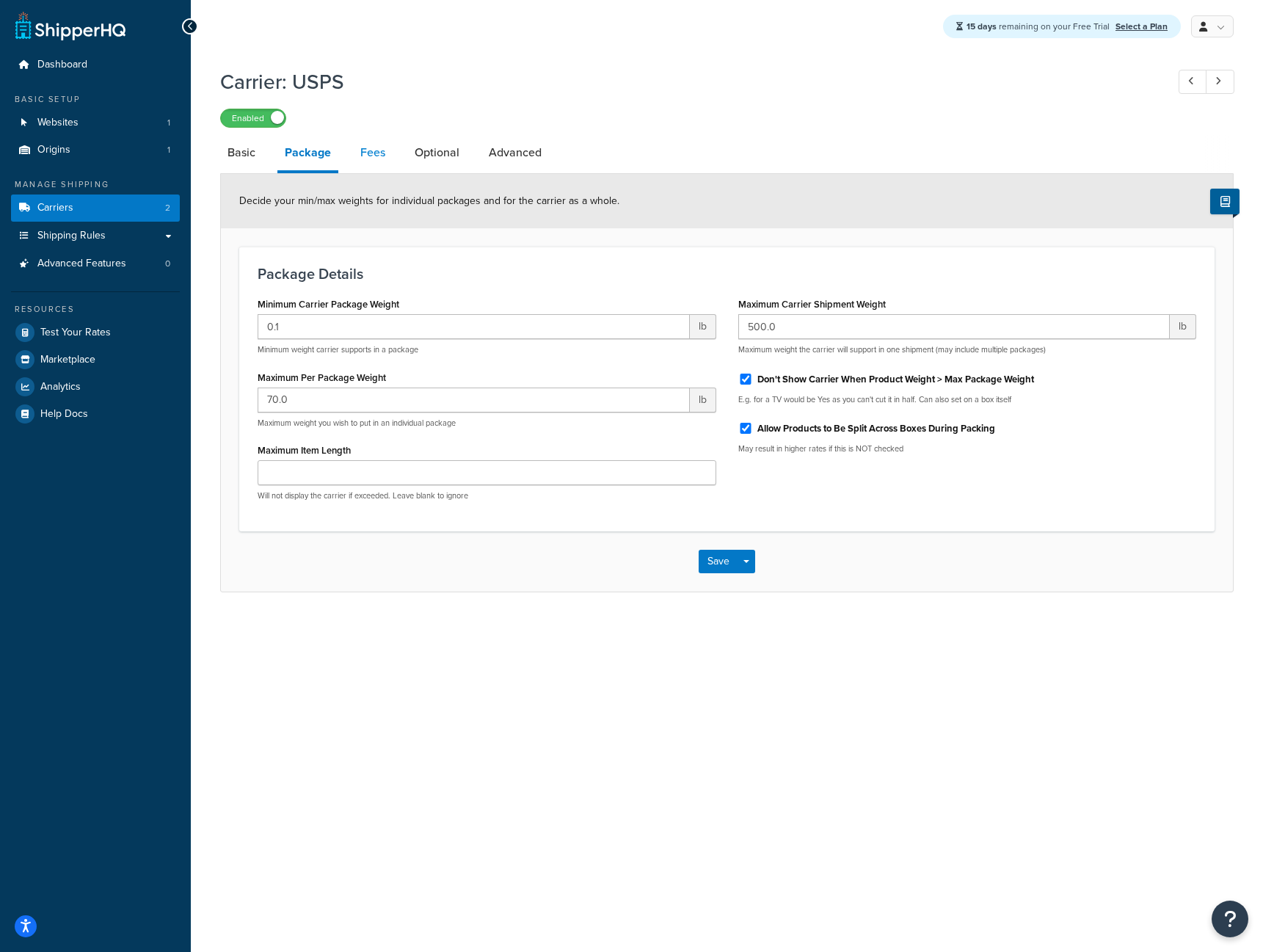
click at [378, 160] on link "Fees" at bounding box center [373, 152] width 39 height 35
select select "AFTER"
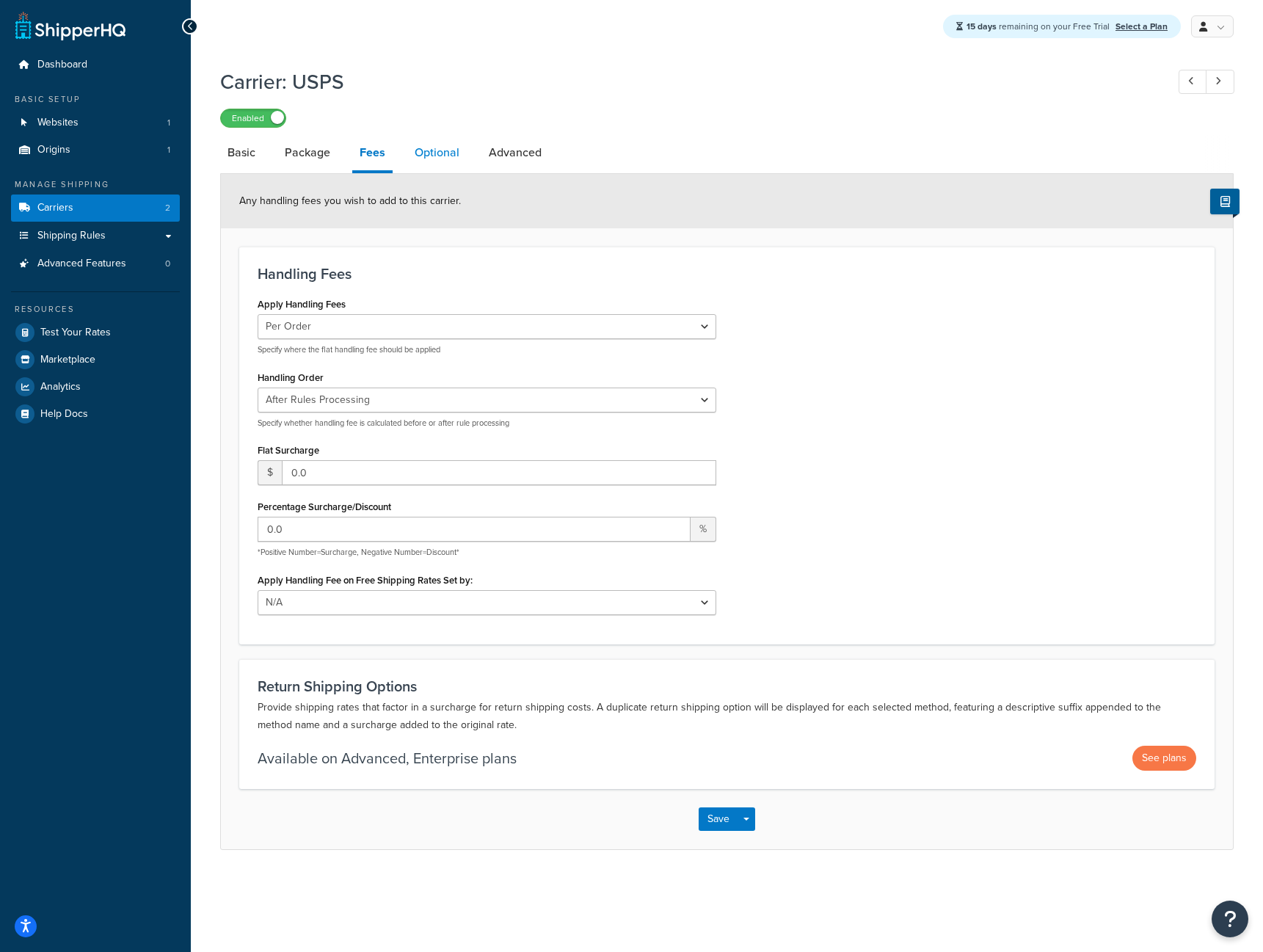
click at [460, 161] on link "Optional" at bounding box center [437, 152] width 59 height 35
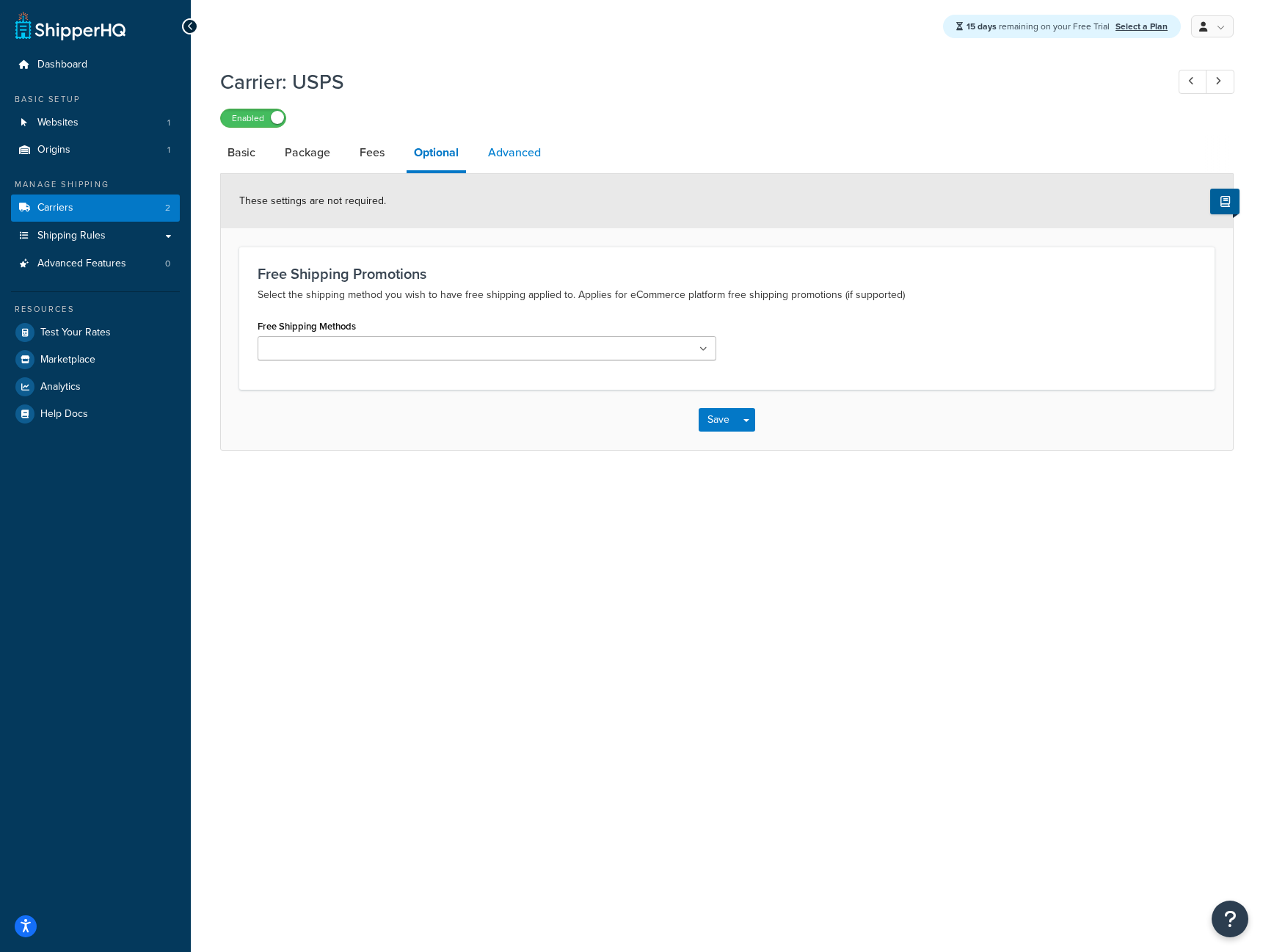
click at [518, 160] on link "Advanced" at bounding box center [514, 152] width 67 height 35
select select "false"
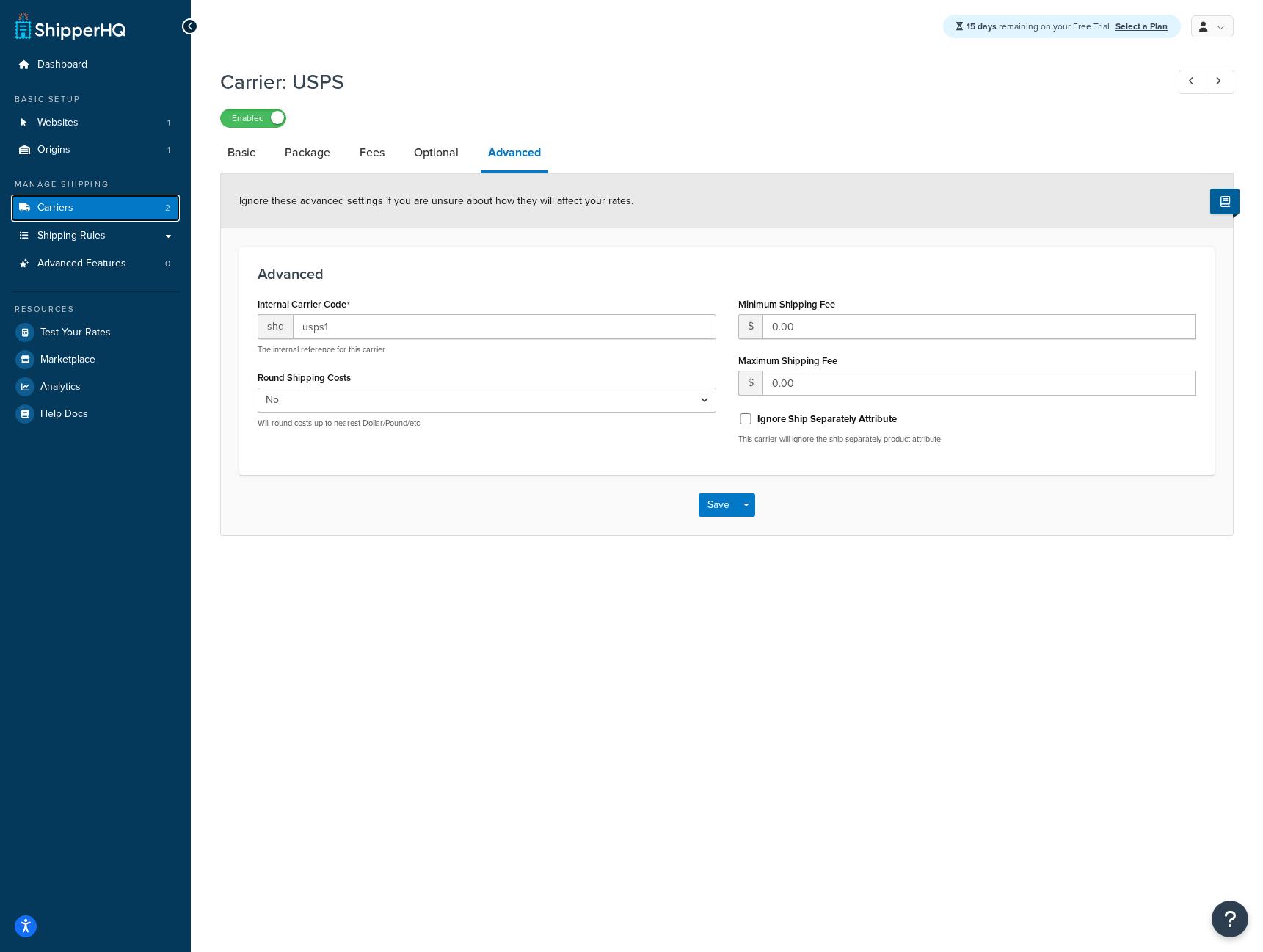
click at [126, 203] on link "Carriers 2" at bounding box center [96, 208] width 169 height 27
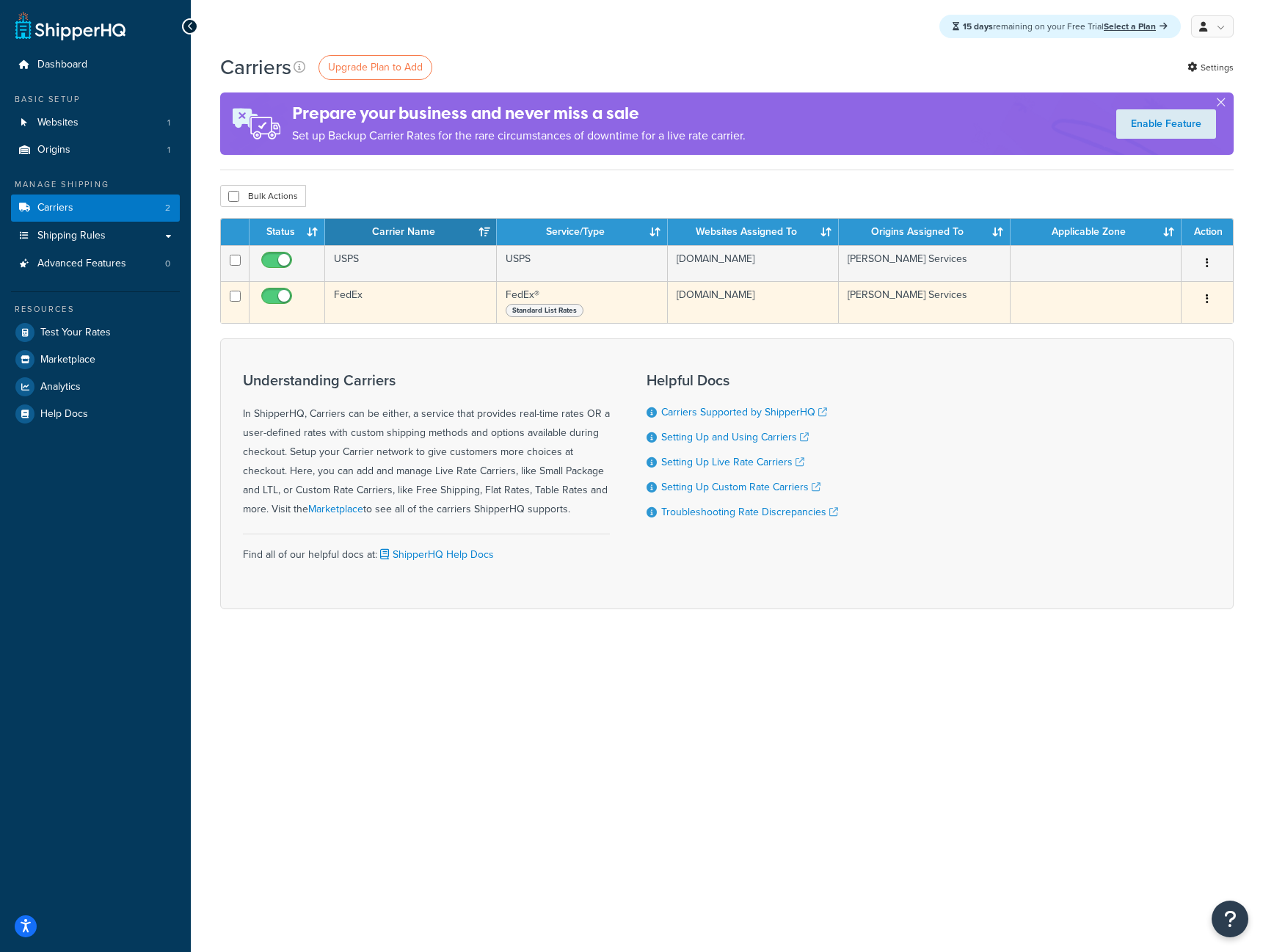
click at [642, 310] on div "Standard List Rates" at bounding box center [581, 309] width 152 height 14
click at [1202, 310] on button "button" at bounding box center [1207, 299] width 20 height 23
click at [1171, 330] on link "Edit" at bounding box center [1148, 334] width 116 height 30
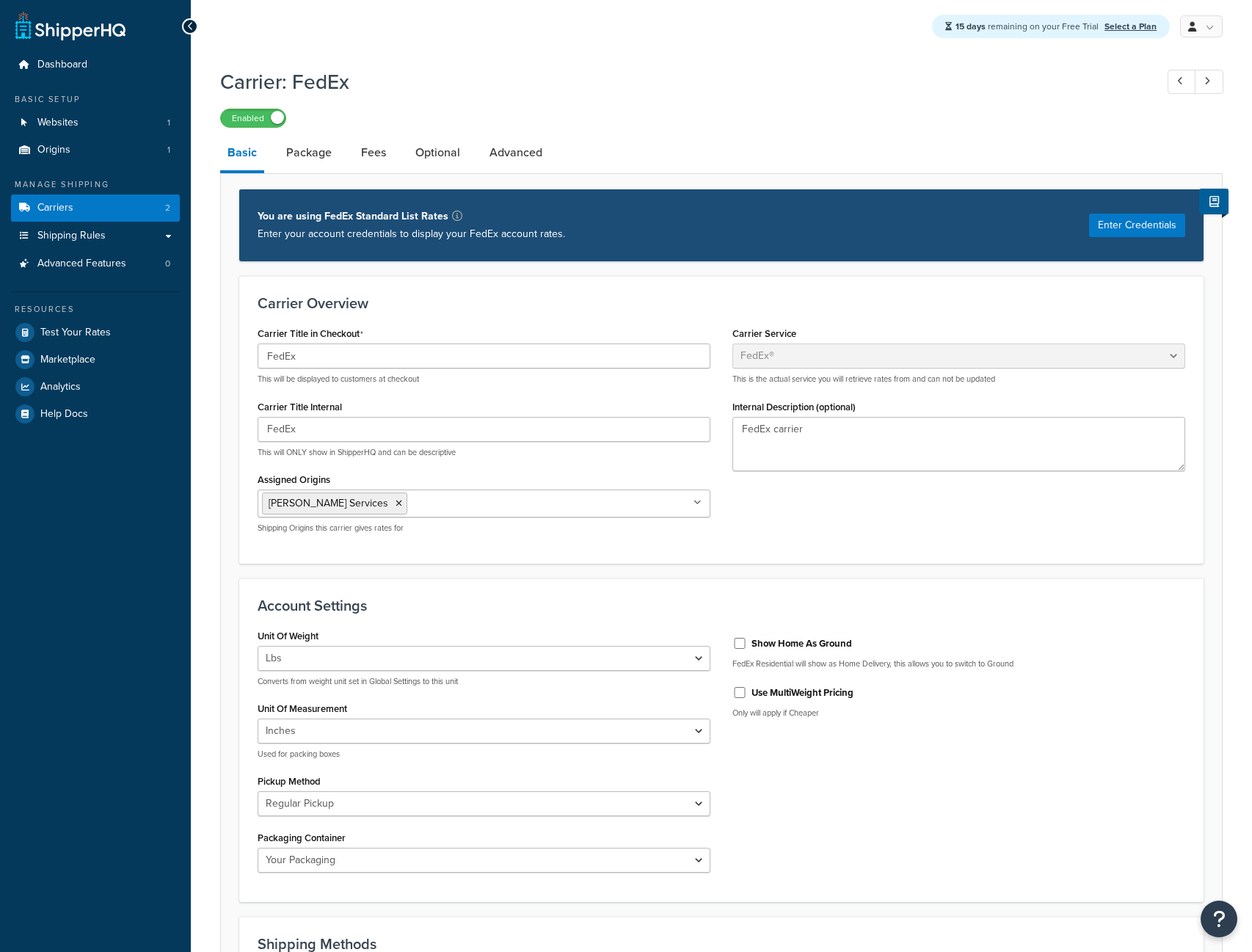
select select "fedEx"
select select "REGULAR_PICKUP"
select select "YOUR_PACKAGING"
click at [786, 639] on label "Show Home As Ground" at bounding box center [801, 643] width 101 height 13
click at [747, 639] on input "Show Home As Ground" at bounding box center [739, 643] width 14 height 11
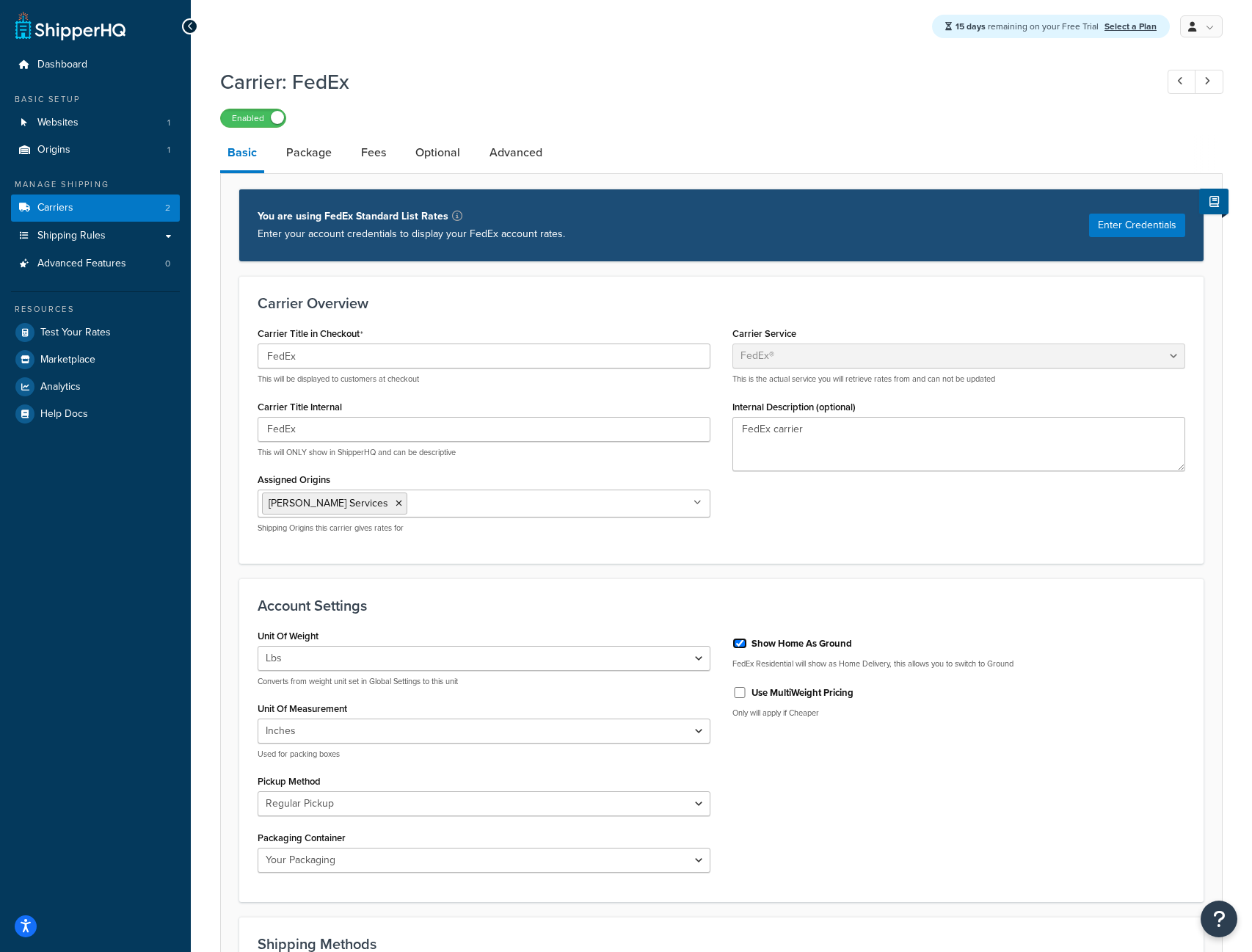
checkbox input "true"
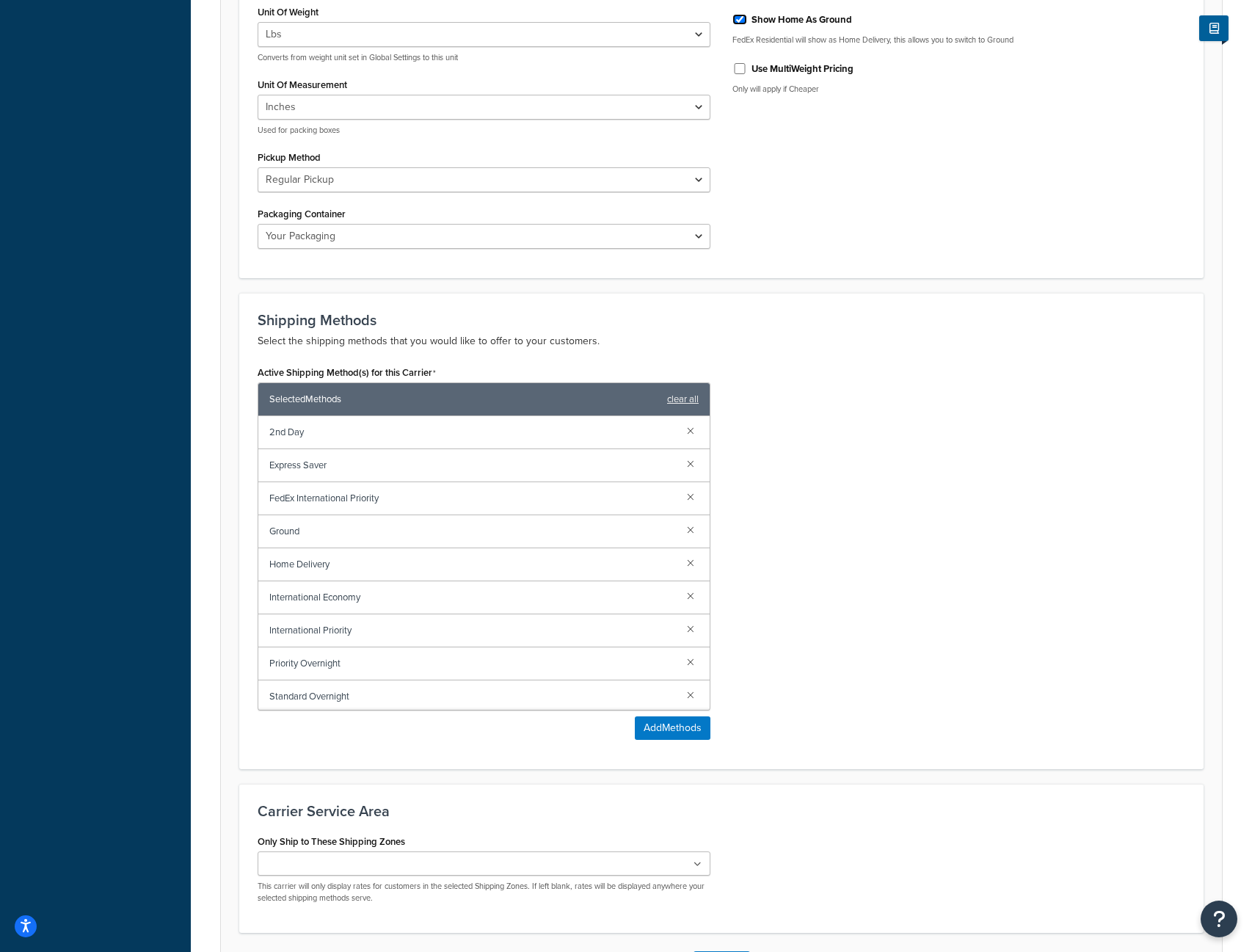
scroll to position [739, 0]
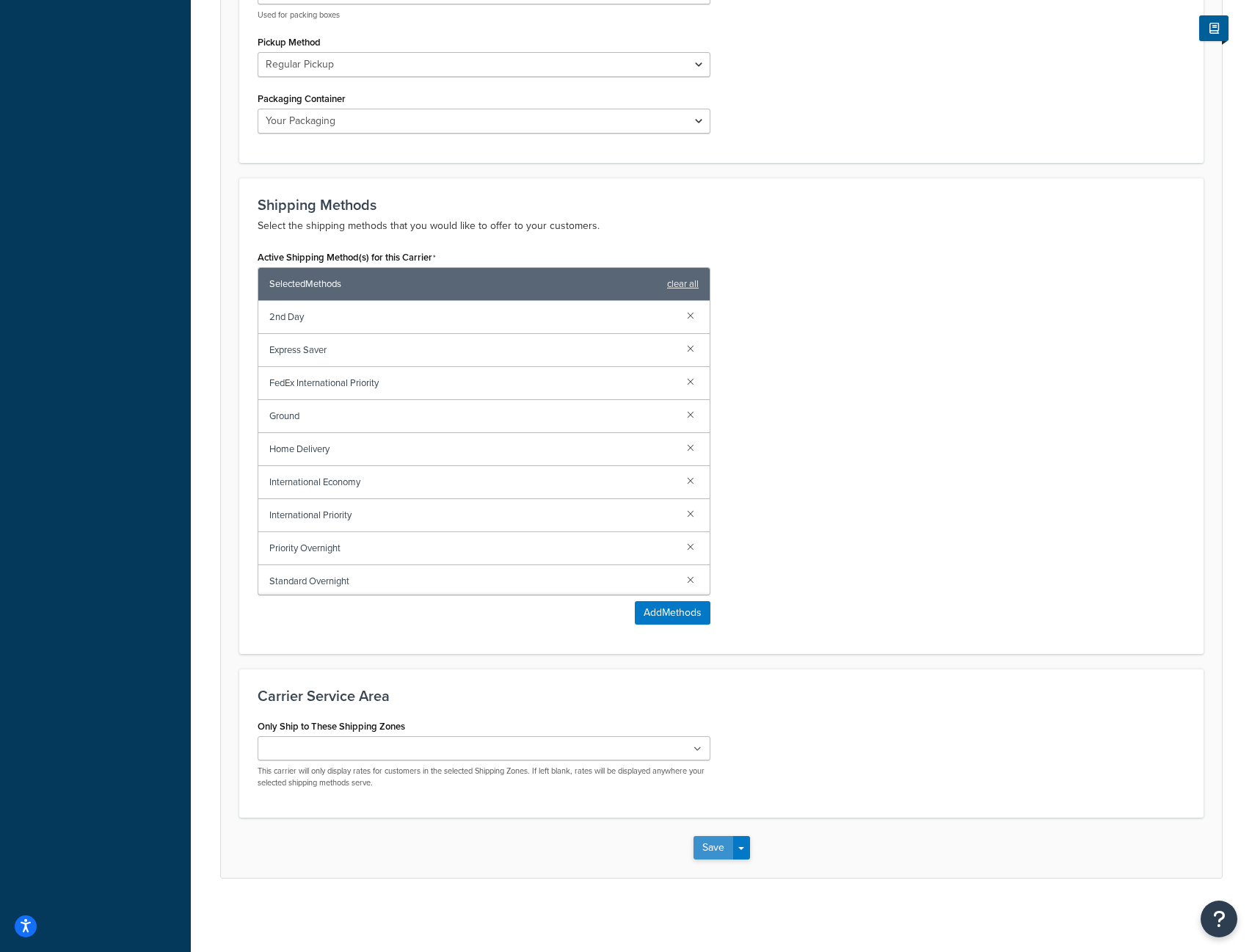
click at [707, 856] on button "Save" at bounding box center [713, 847] width 39 height 23
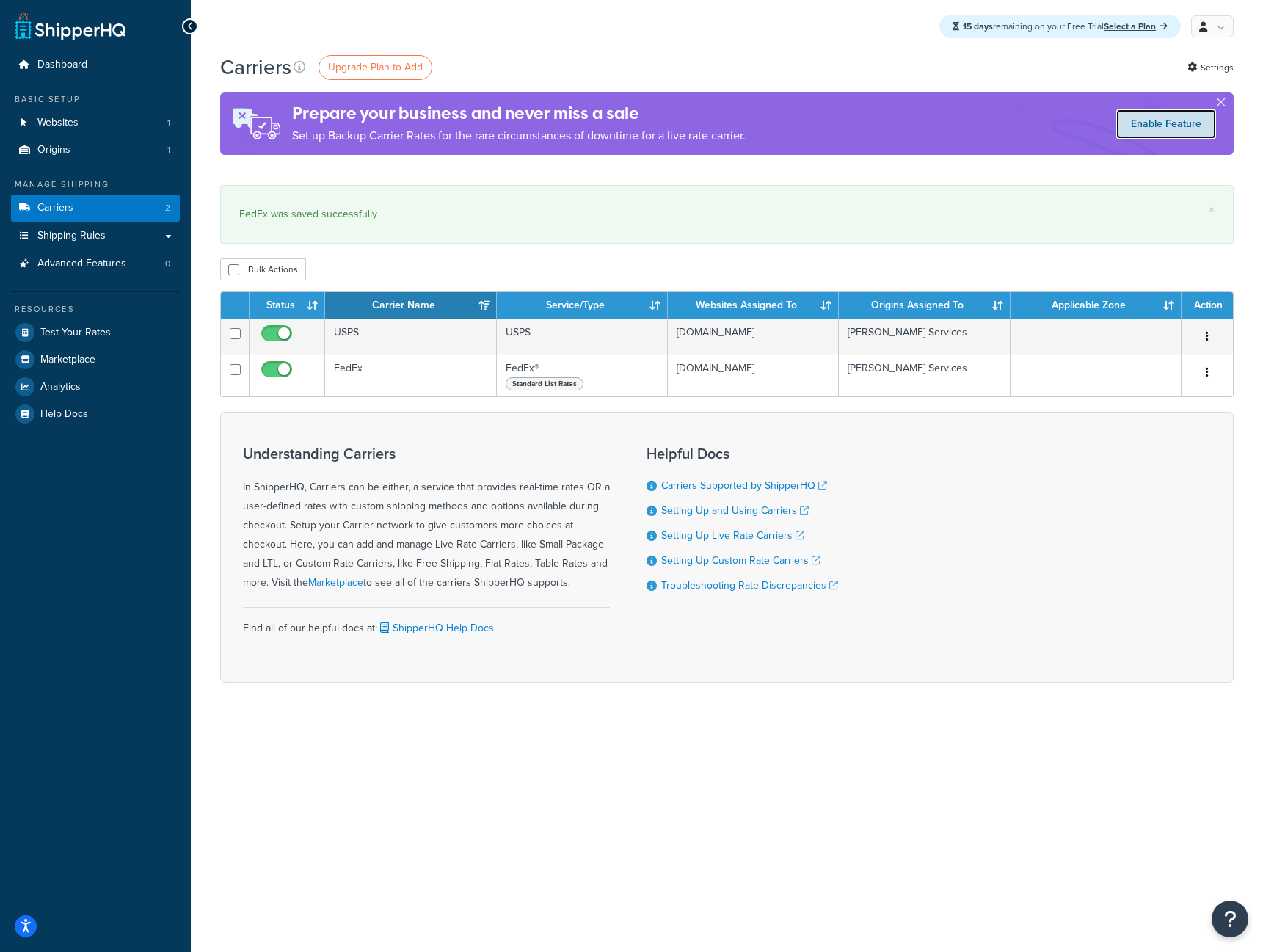
click at [1136, 132] on link "Enable Feature" at bounding box center [1167, 124] width 100 height 30
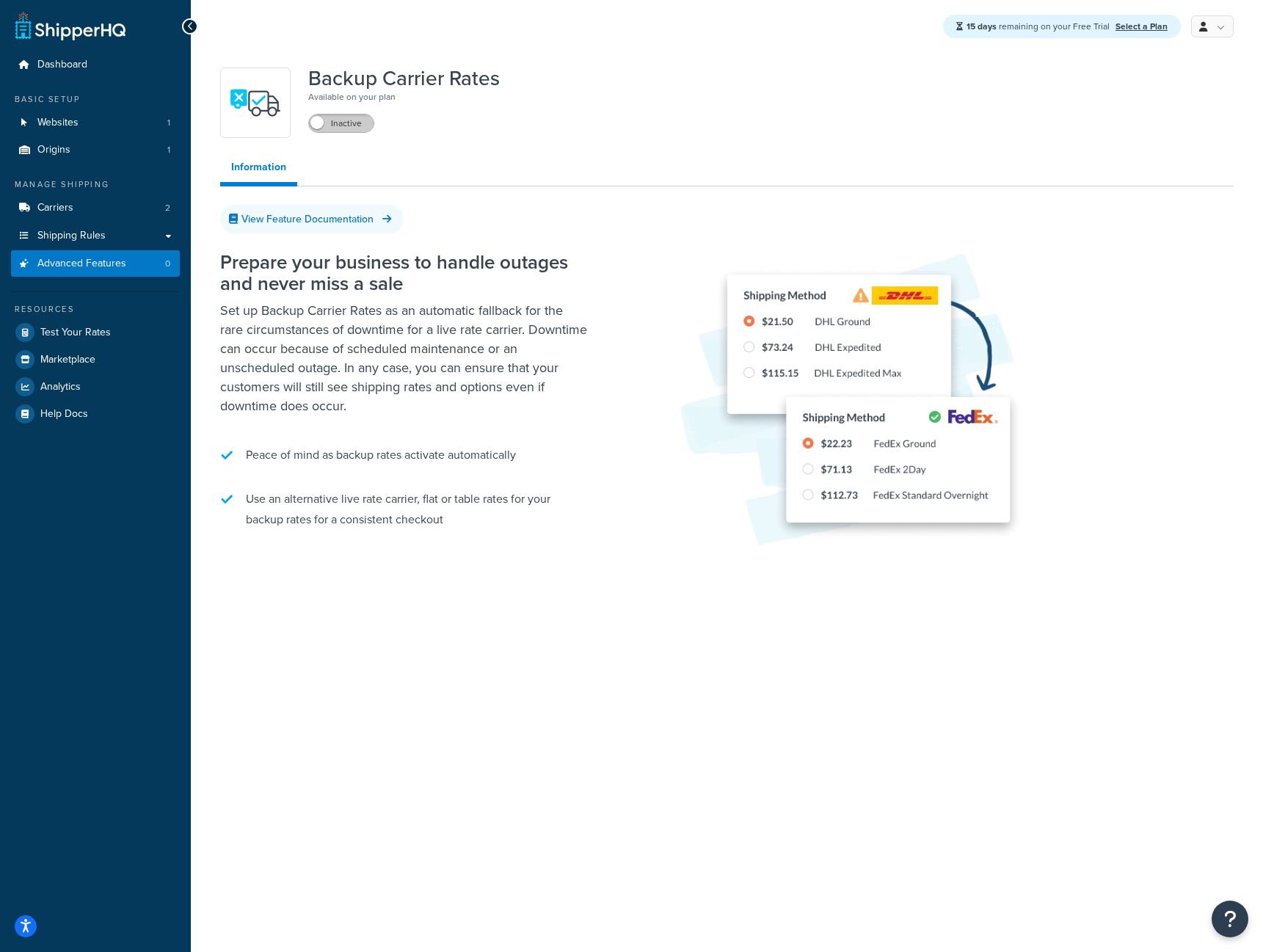
click at [354, 124] on label "Inactive" at bounding box center [341, 123] width 64 height 17
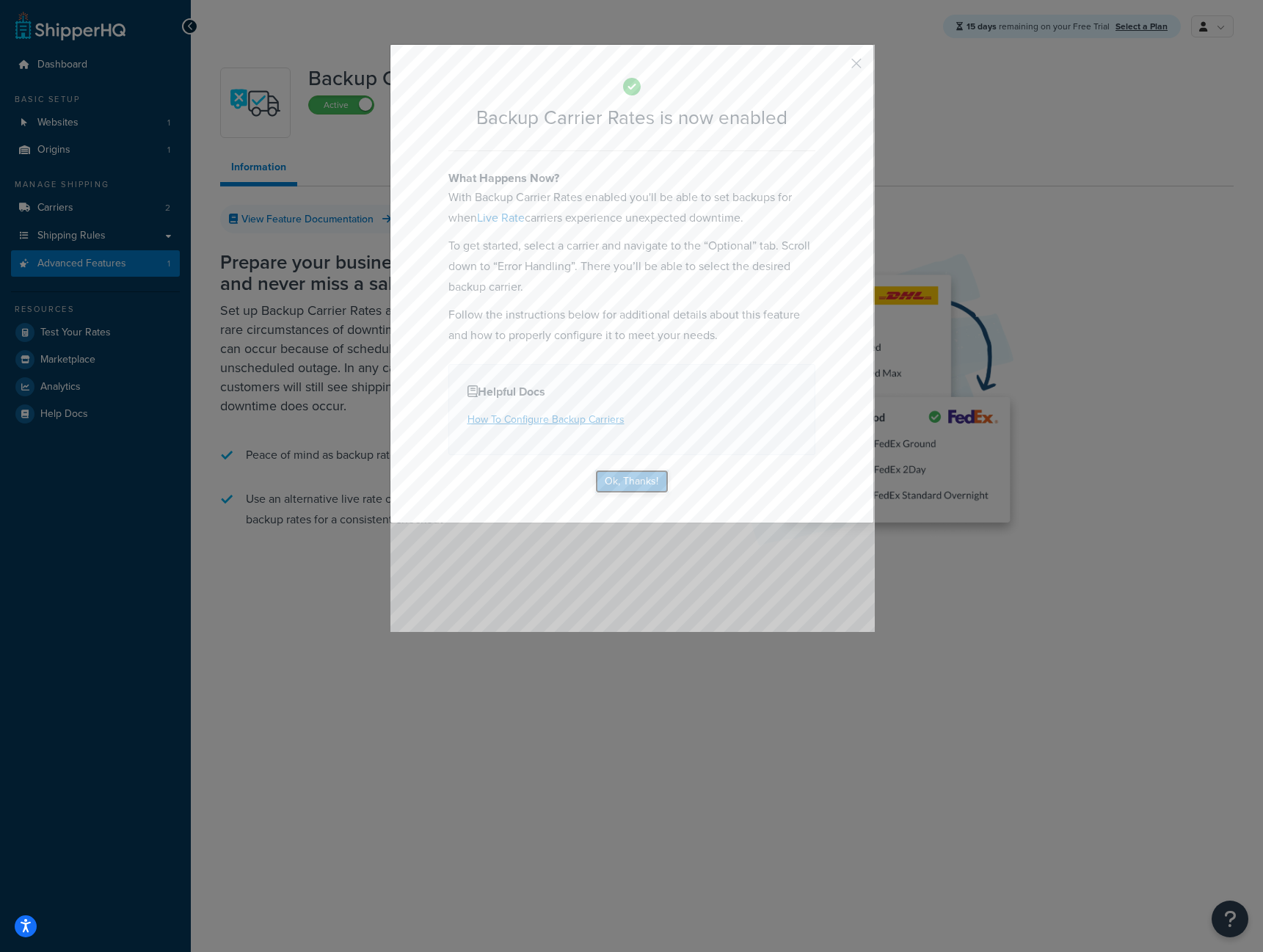
click at [660, 487] on button "Ok, Thanks!" at bounding box center [632, 481] width 74 height 23
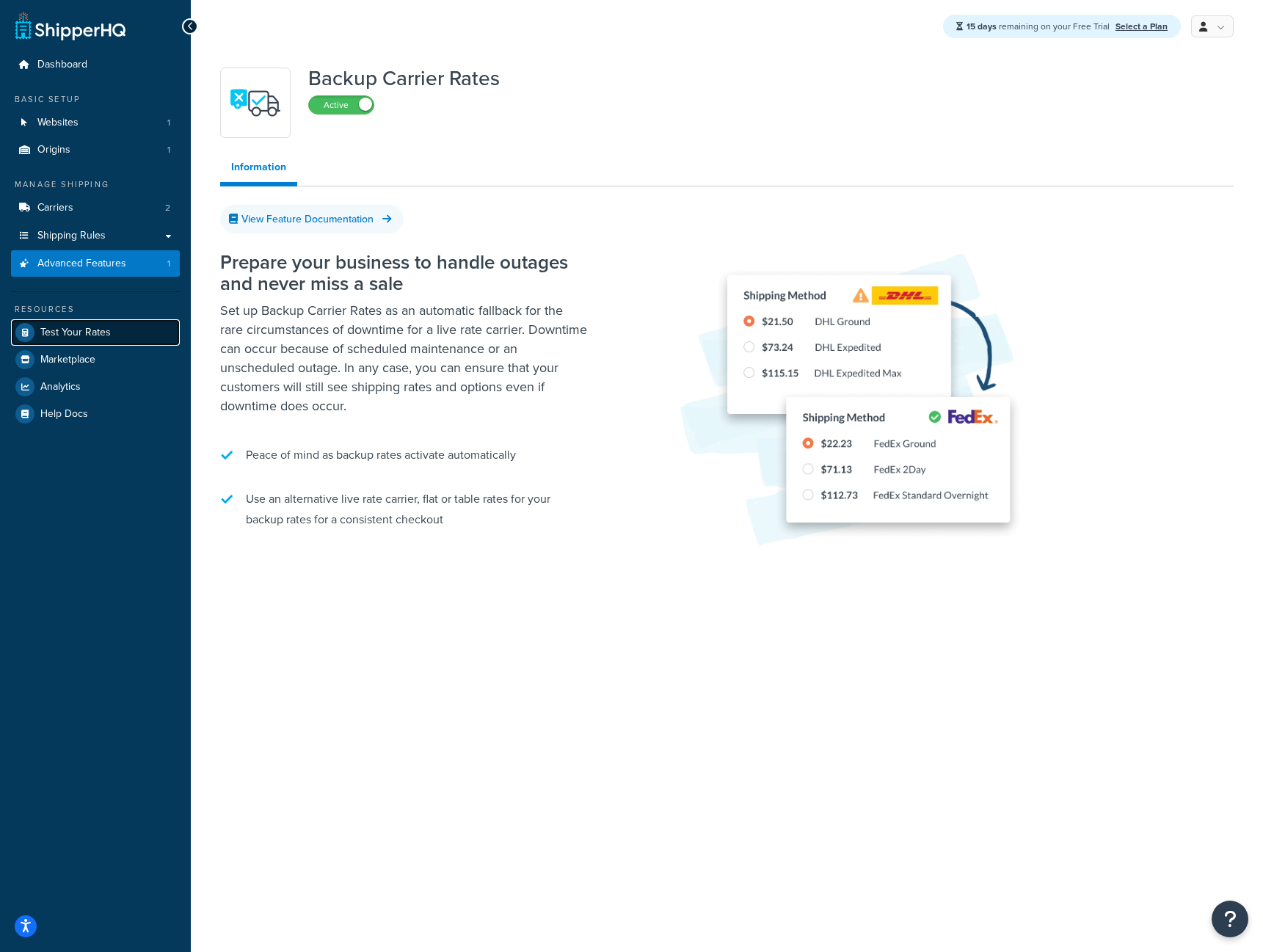
click at [115, 340] on link "Test Your Rates" at bounding box center [96, 332] width 169 height 27
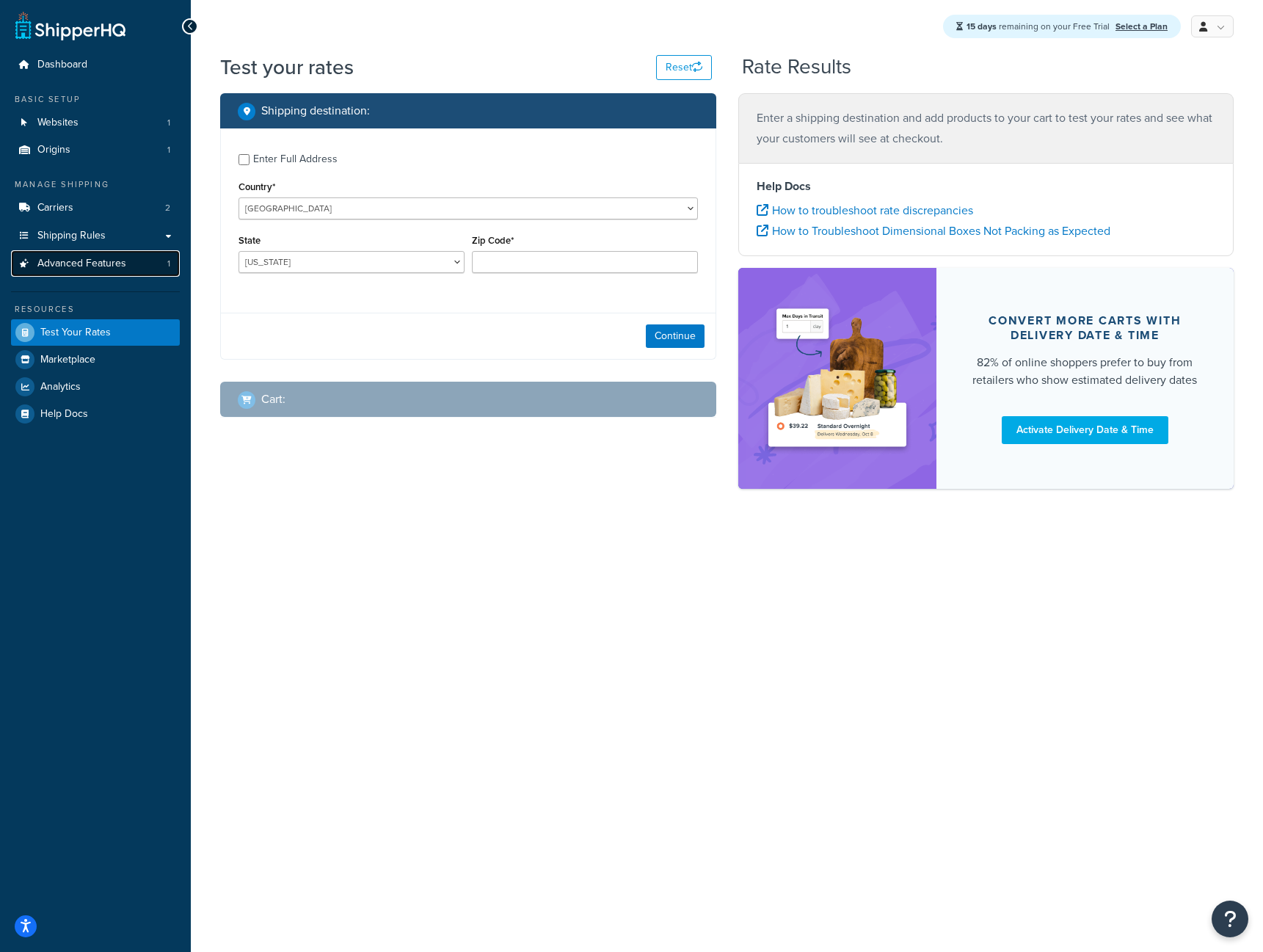
click at [99, 258] on span "Advanced Features" at bounding box center [81, 264] width 89 height 12
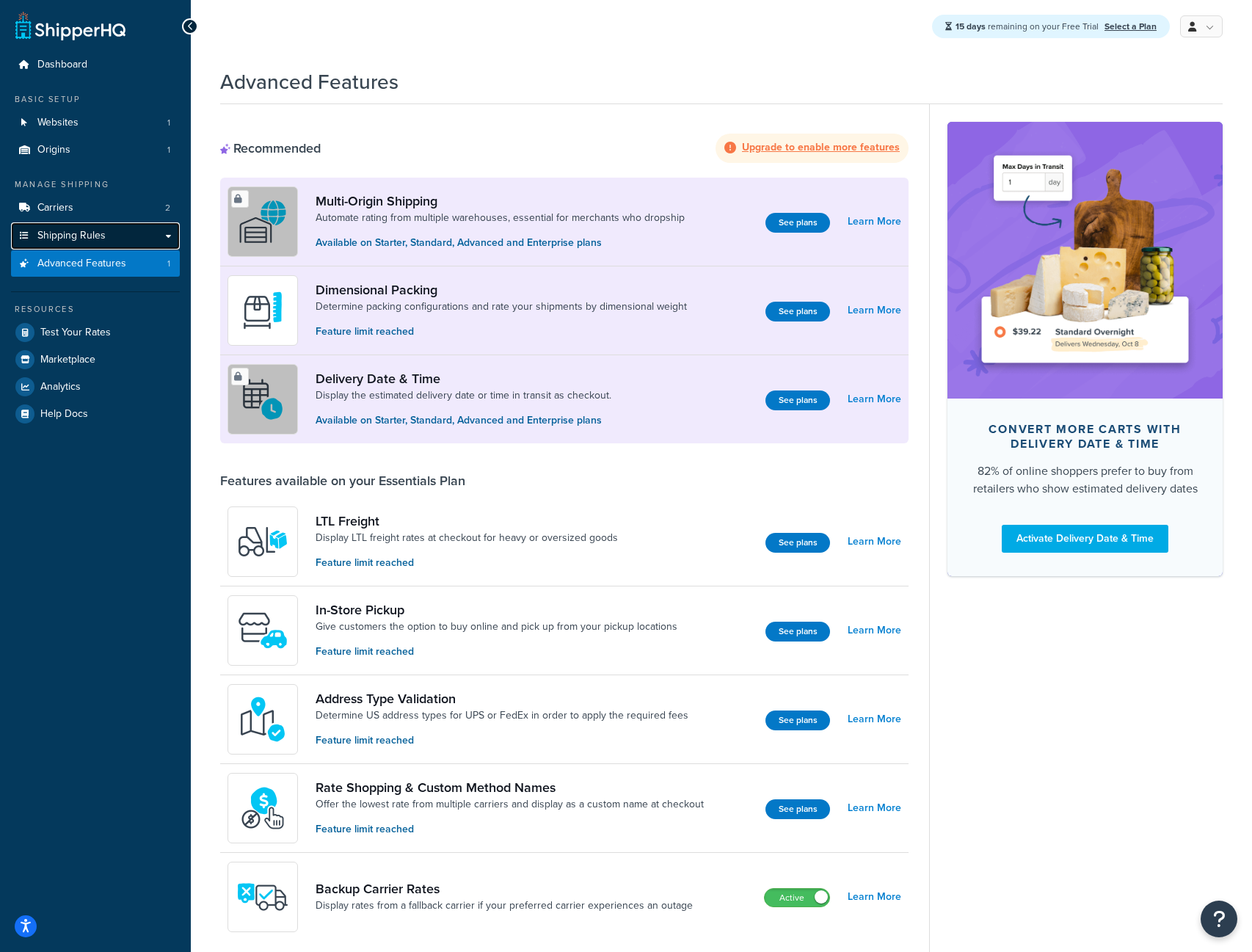
click at [105, 239] on link "Shipping Rules" at bounding box center [95, 236] width 169 height 27
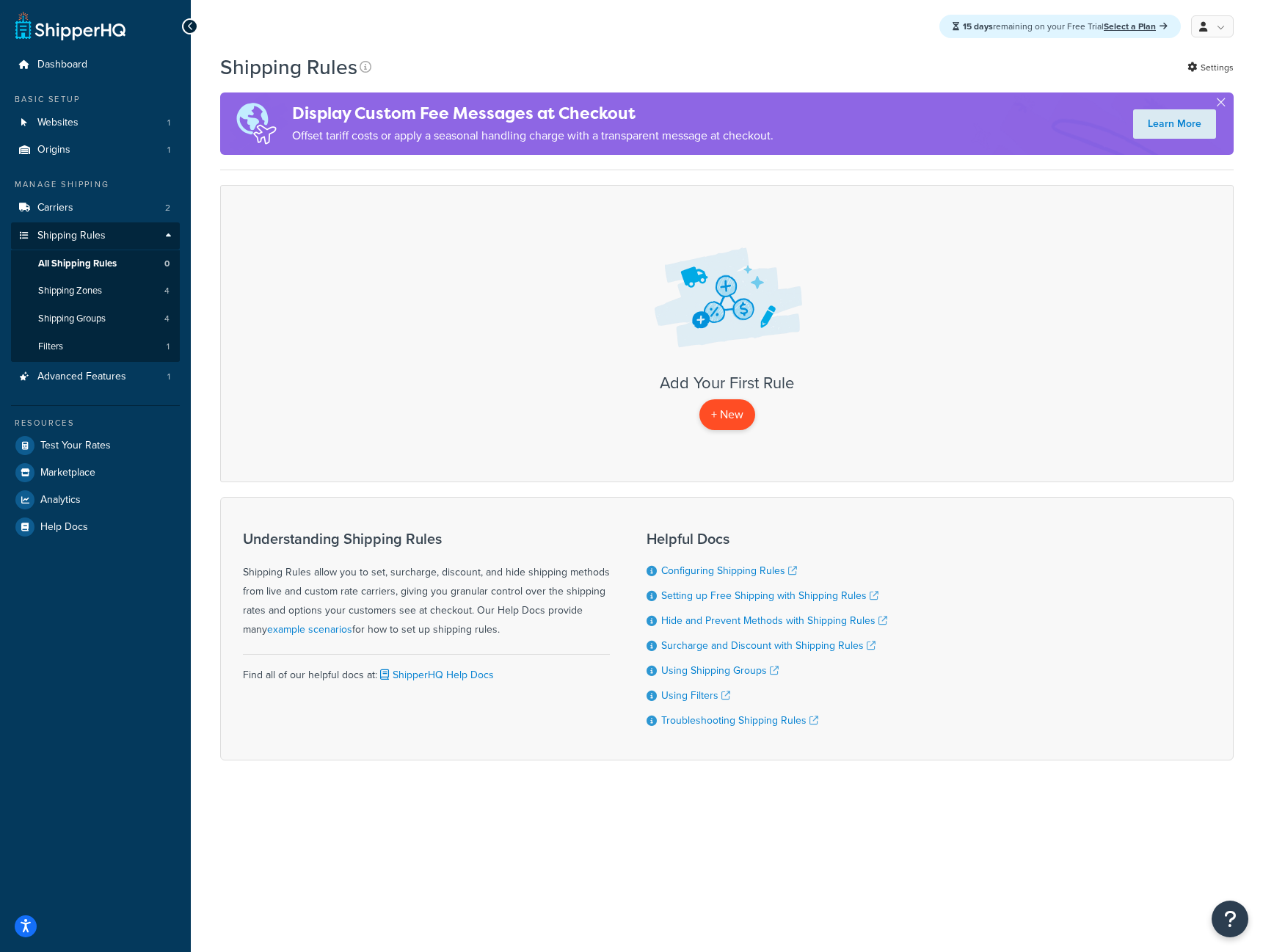
click at [726, 414] on p "+ New" at bounding box center [728, 415] width 56 height 30
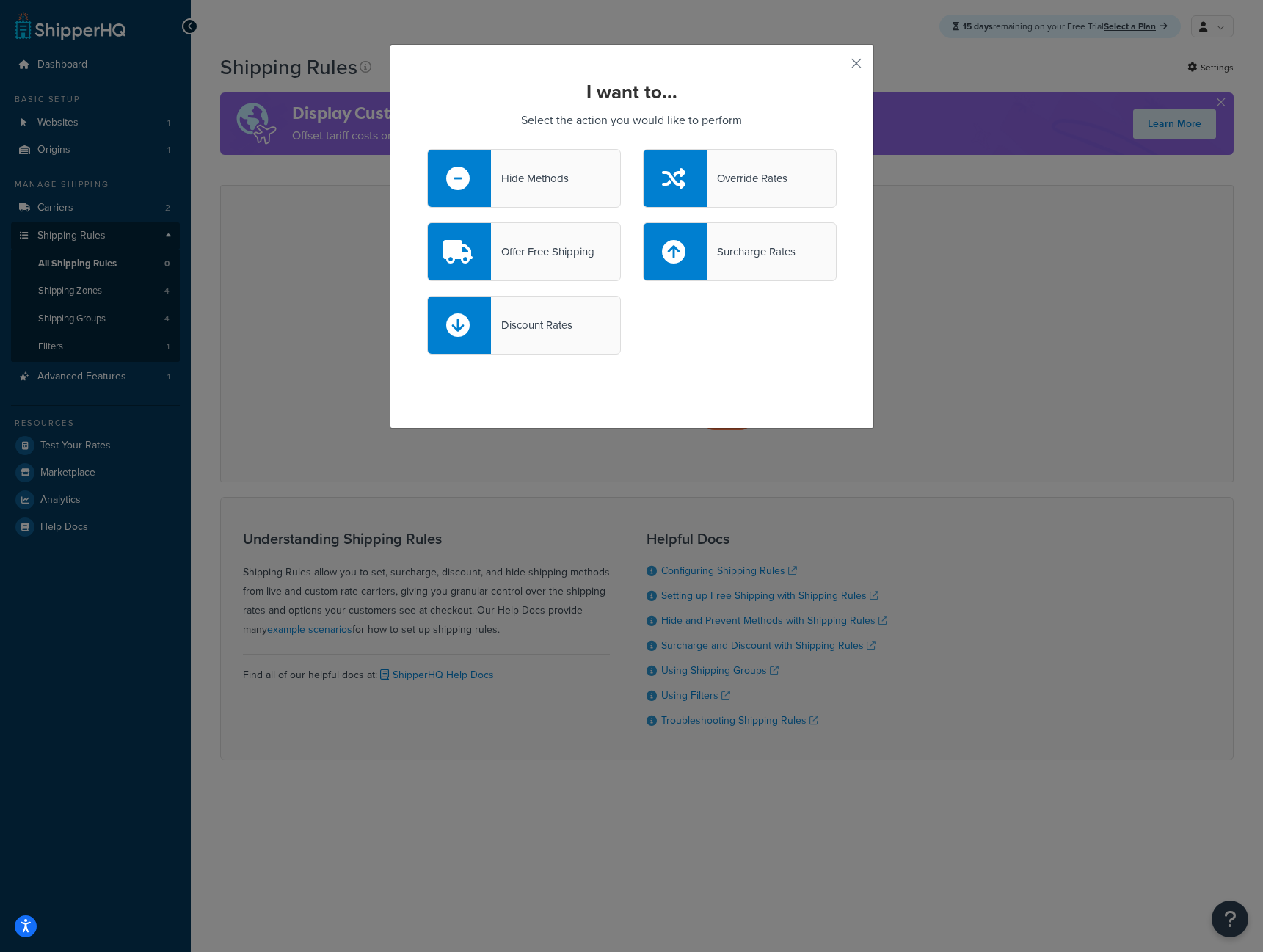
click at [731, 172] on div "Override Rates" at bounding box center [747, 178] width 80 height 20
click at [0, 0] on input "Override Rates" at bounding box center [0, 0] width 0 height 0
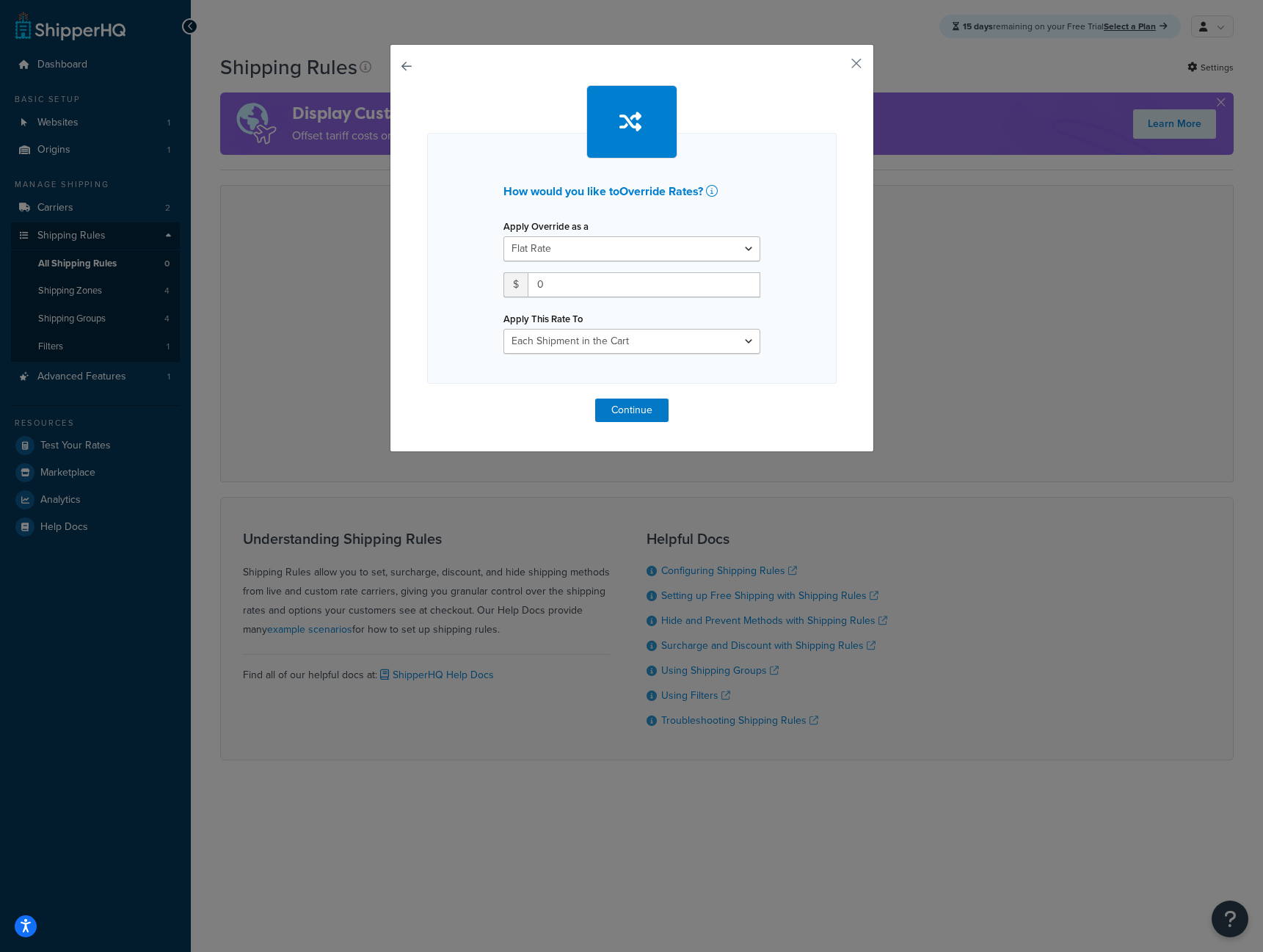
click at [427, 399] on button "button" at bounding box center [427, 399] width 0 height 0
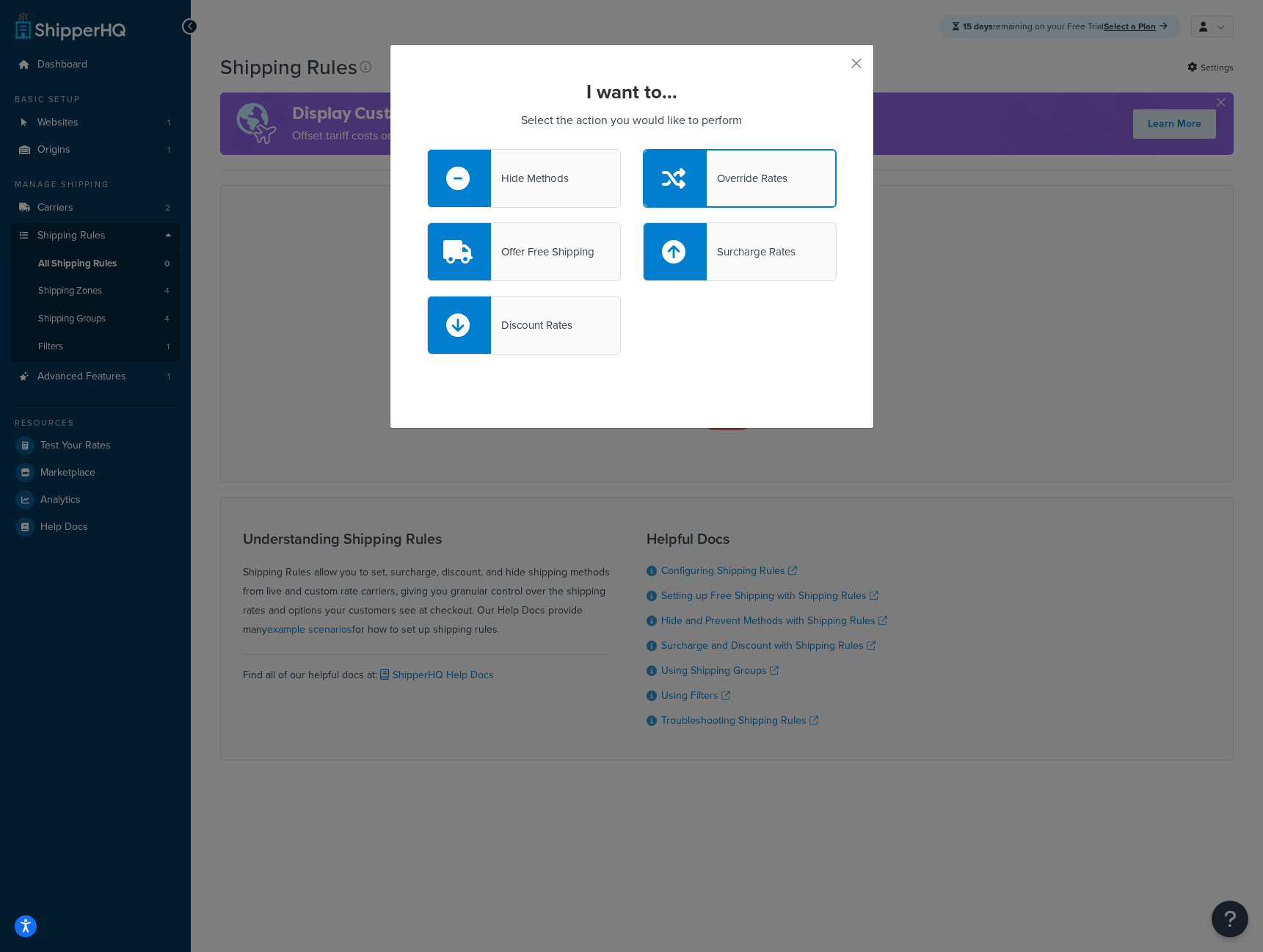
click at [732, 254] on div "Surcharge Rates" at bounding box center [751, 252] width 89 height 20
click at [0, 0] on input "Surcharge Rates" at bounding box center [0, 0] width 0 height 0
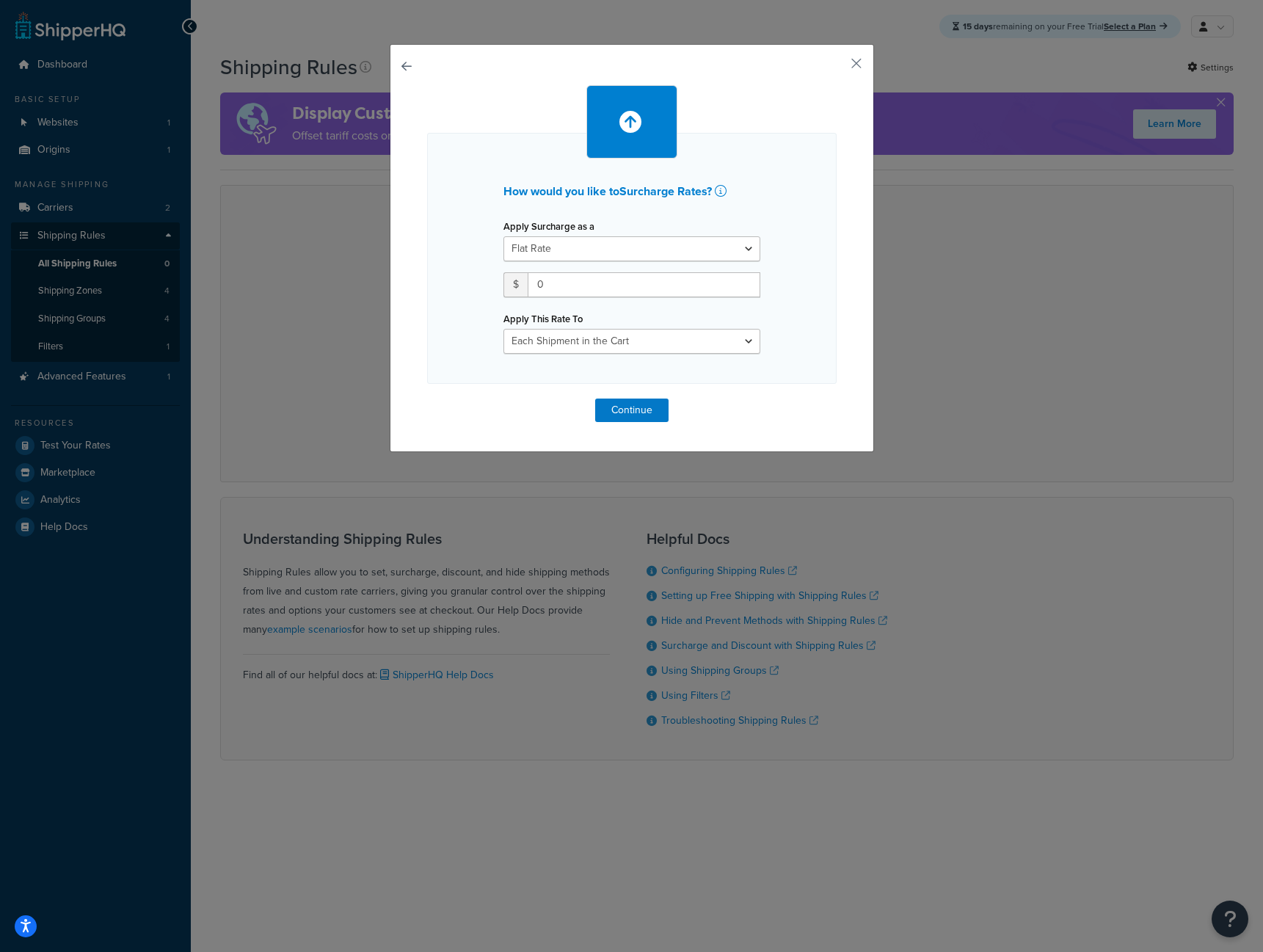
click at [406, 73] on div "How would you like to Surcharge Rates ? Apply Surcharge as a Flat Rate Percenta…" at bounding box center [632, 248] width 484 height 408
click at [427, 399] on button "button" at bounding box center [427, 399] width 0 height 0
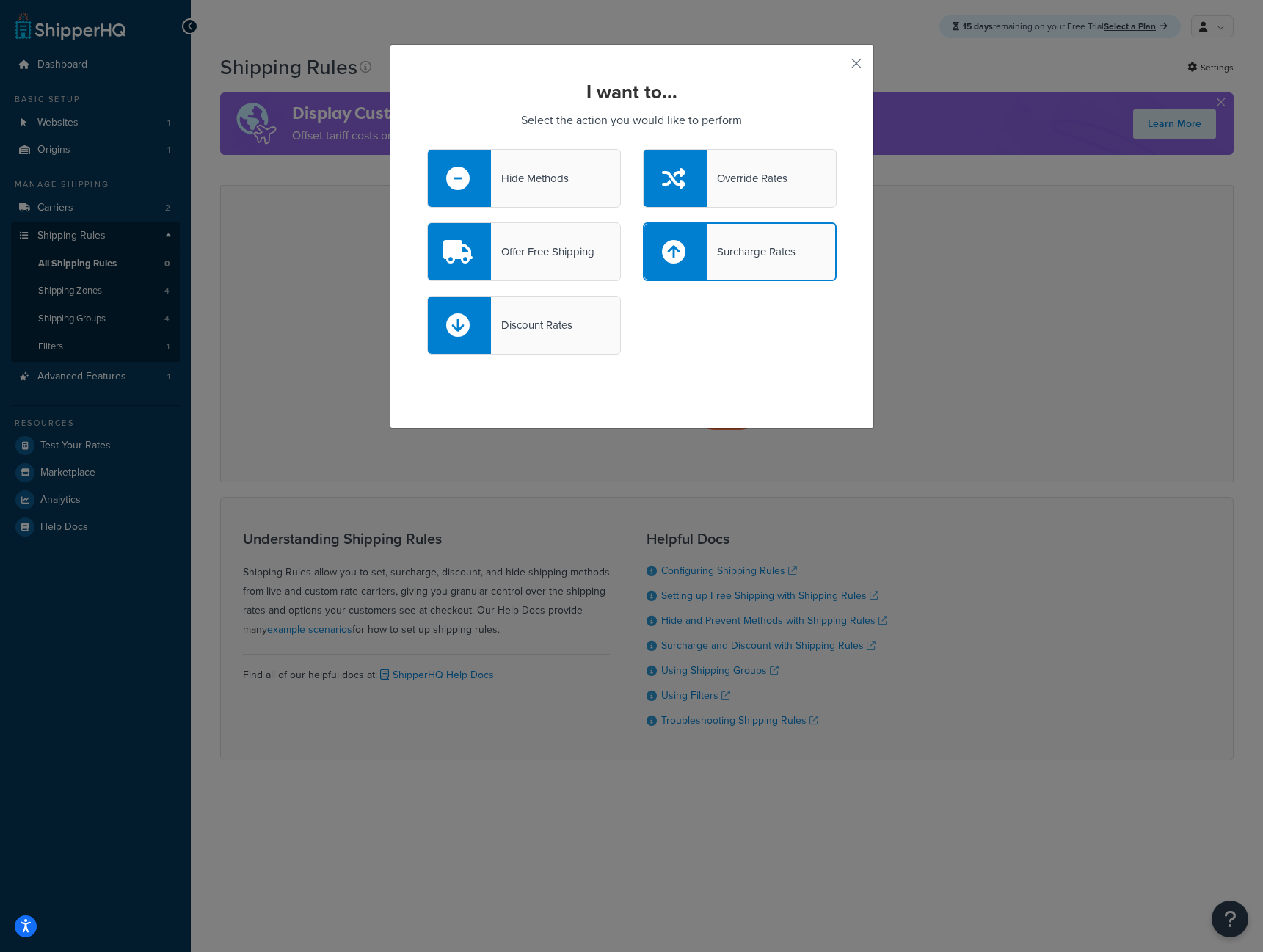
click at [527, 237] on div "Offer Free Shipping" at bounding box center [524, 251] width 194 height 58
click at [0, 0] on input "Offer Free Shipping" at bounding box center [0, 0] width 0 height 0
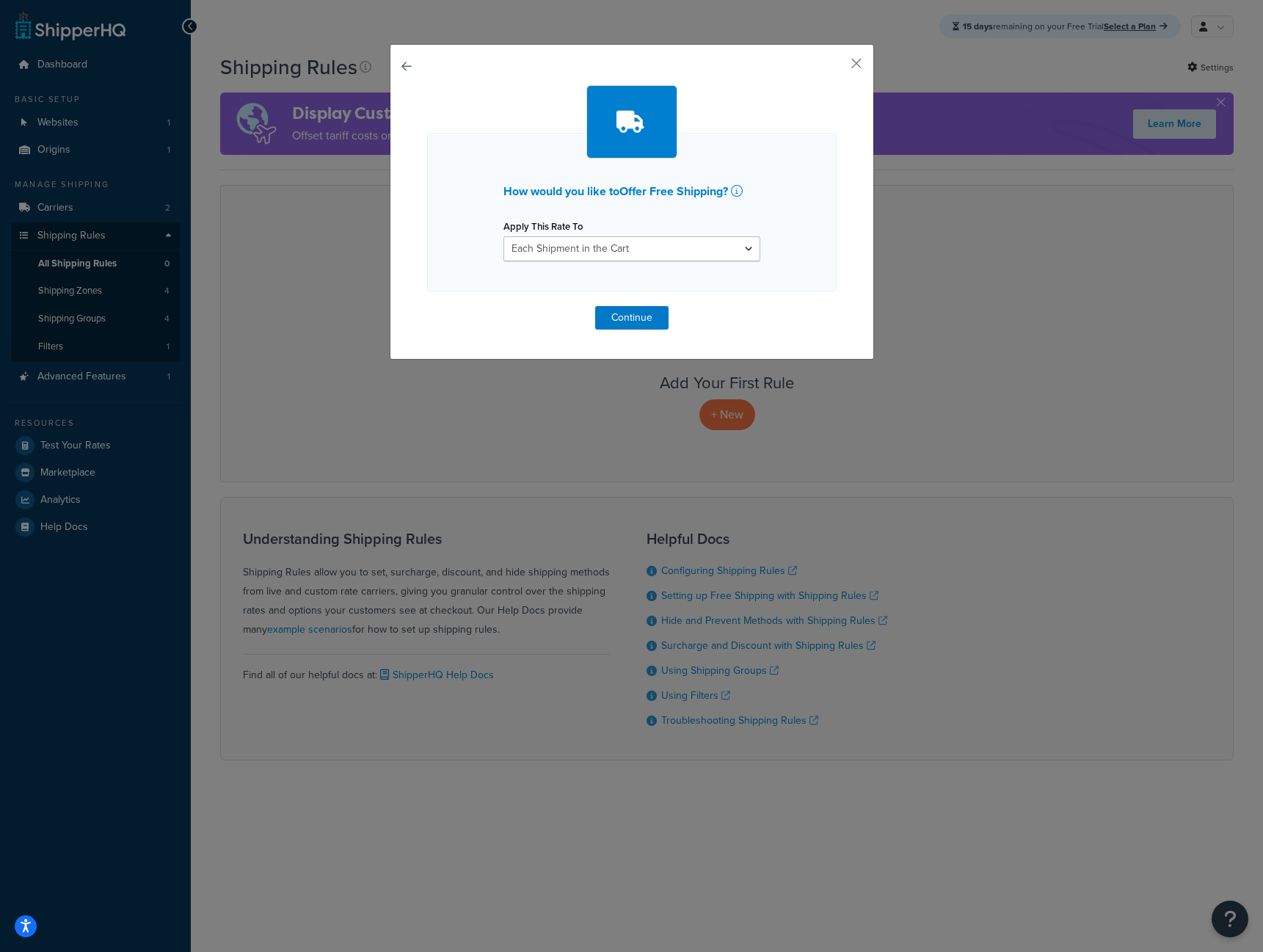
click at [390, 61] on div "How would you like to Offer Free Shipping ? Apply This Rate To Each Shipment in…" at bounding box center [632, 202] width 484 height 315
click at [395, 61] on div "How would you like to Offer Free Shipping ? Apply This Rate To Each Shipment in…" at bounding box center [632, 202] width 484 height 315
click at [427, 306] on button "button" at bounding box center [427, 306] width 0 height 0
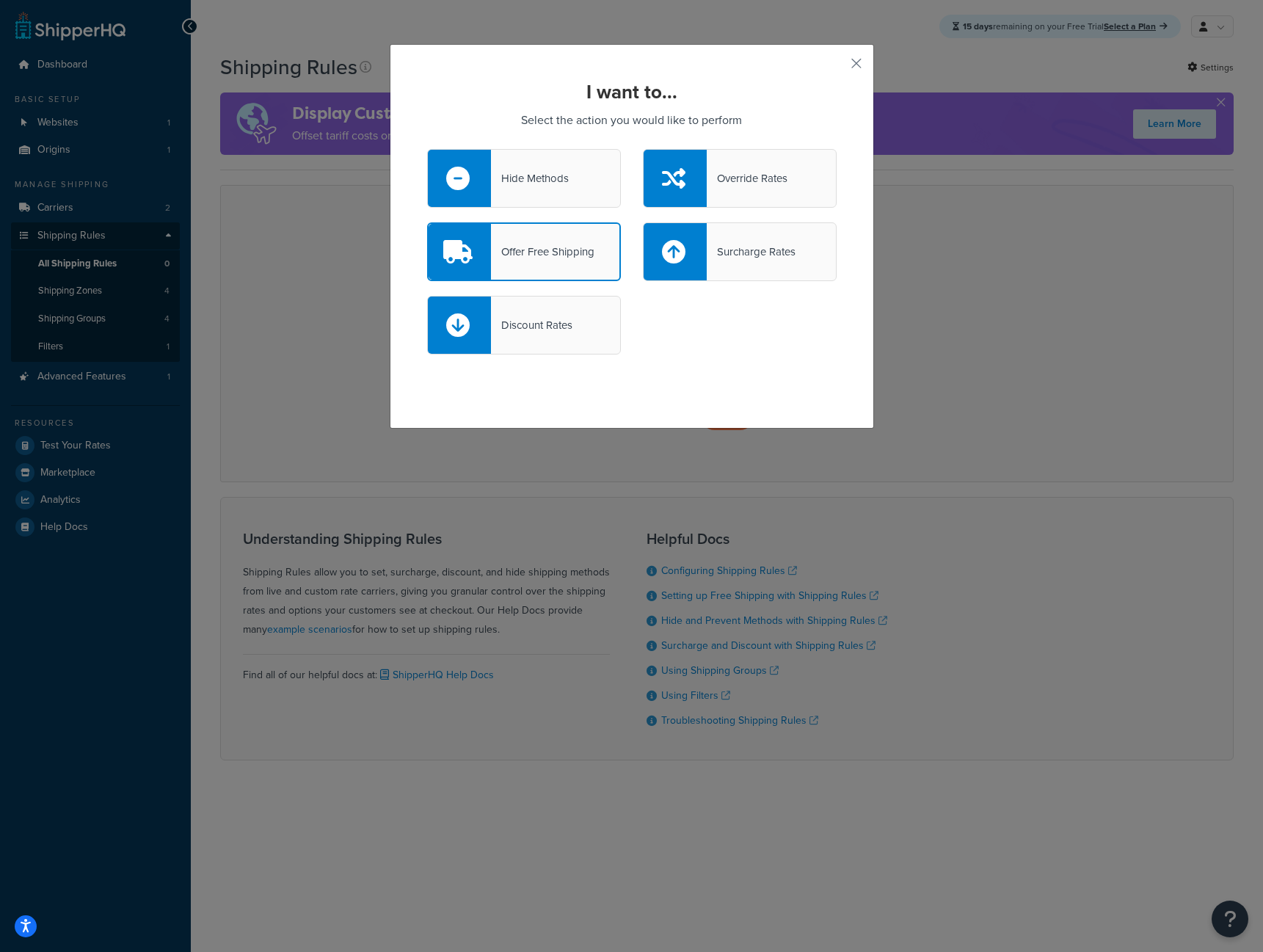
click at [544, 334] on div "Discount Rates" at bounding box center [531, 324] width 81 height 20
click at [0, 0] on input "Discount Rates" at bounding box center [0, 0] width 0 height 0
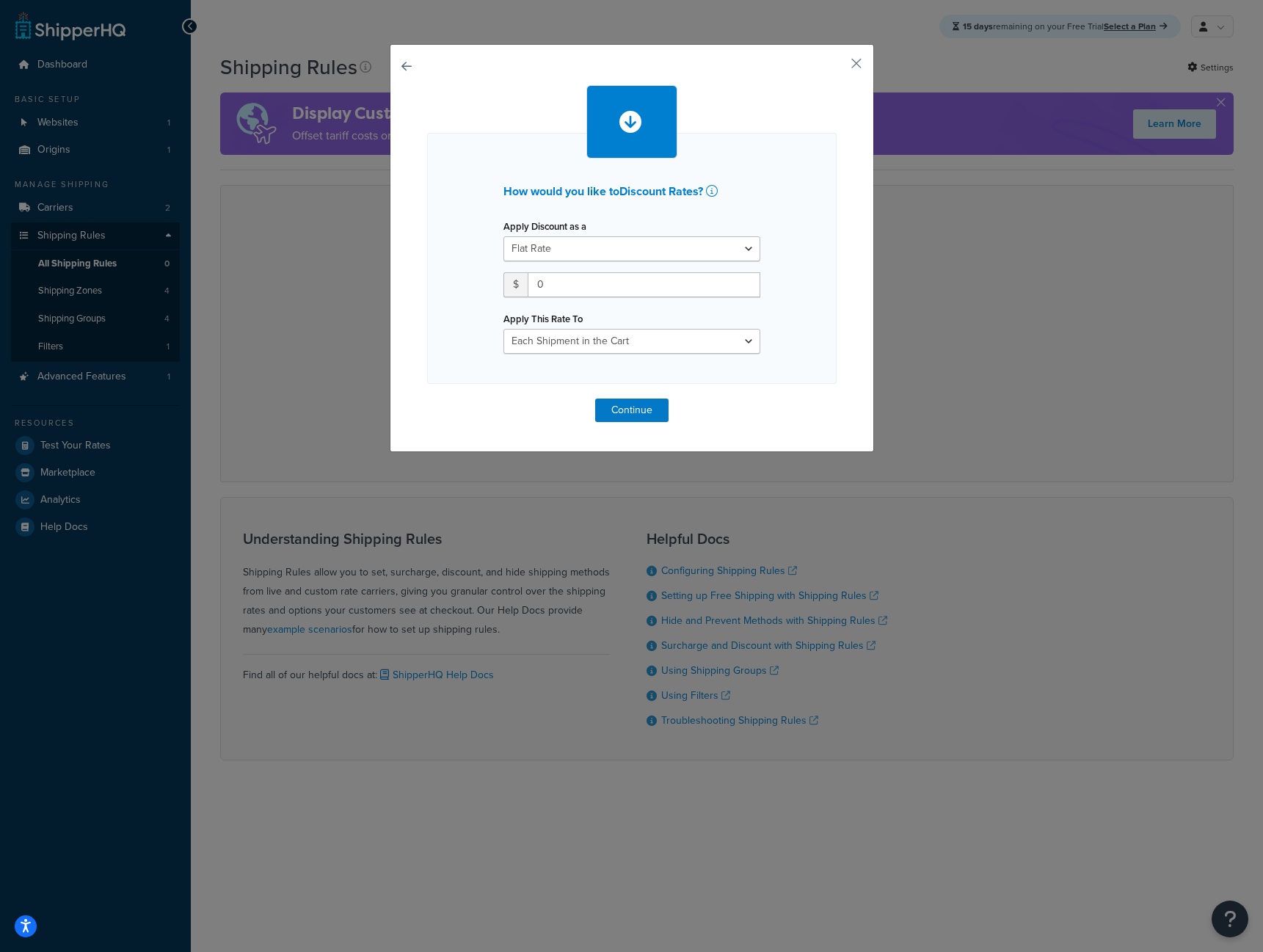
click at [427, 399] on button "button" at bounding box center [427, 399] width 0 height 0
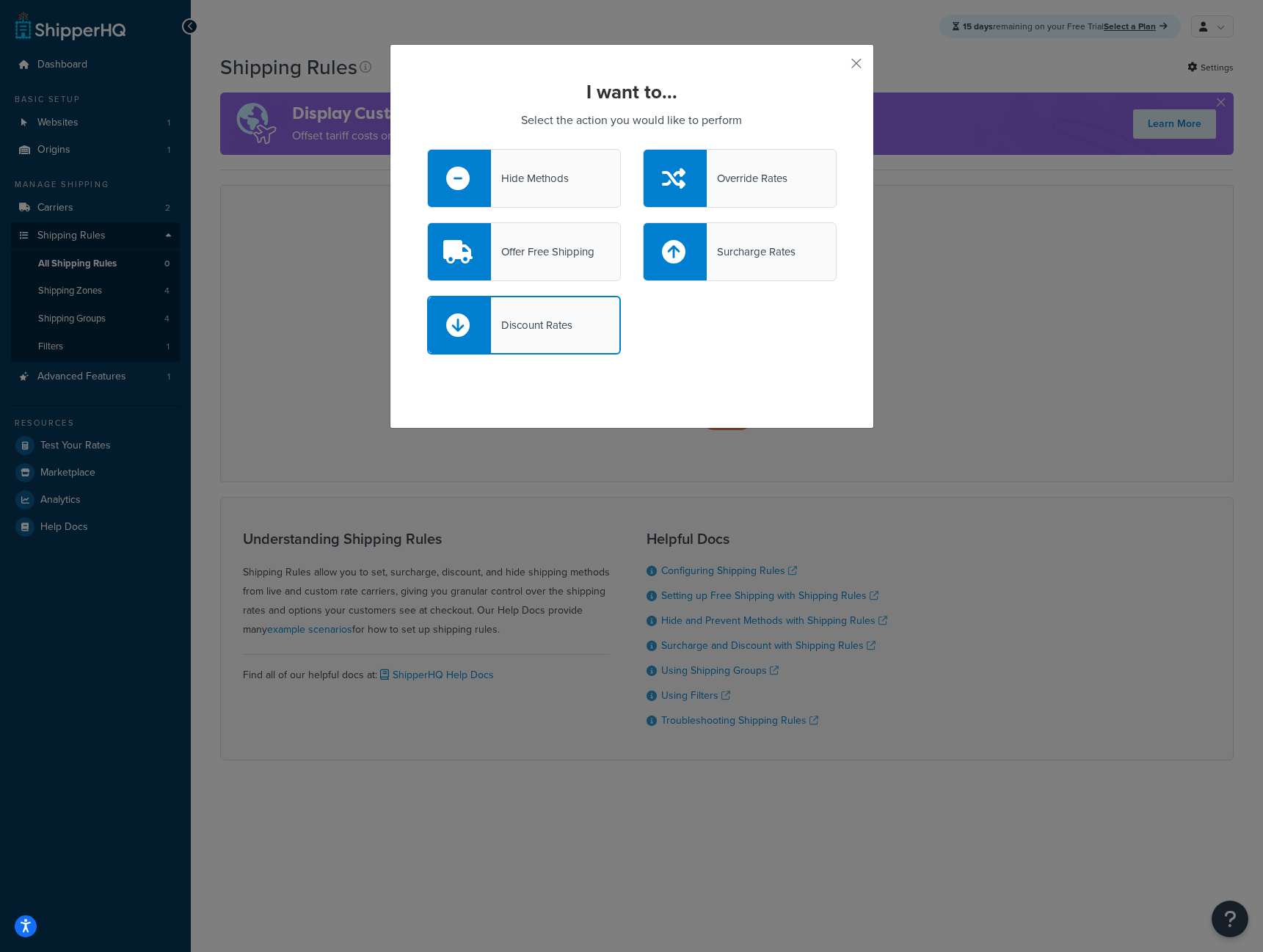
click at [510, 179] on div "Hide Methods" at bounding box center [530, 178] width 78 height 20
click at [0, 0] on input "Hide Methods" at bounding box center [0, 0] width 0 height 0
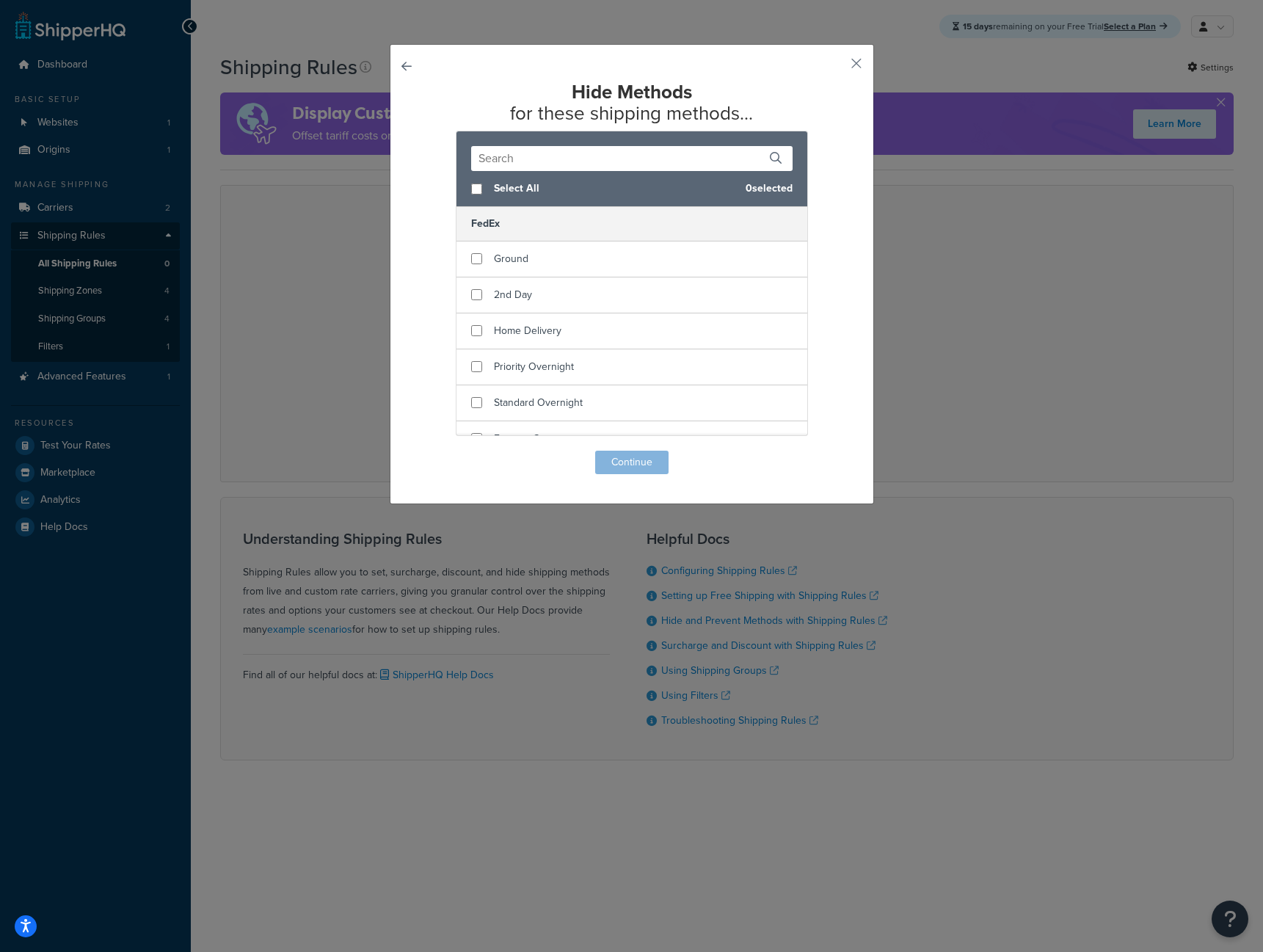
click at [395, 65] on div "Hide Methods for these shipping methods... Select All 0 selected FedEx Ground 2…" at bounding box center [632, 274] width 484 height 460
click at [837, 67] on button "button" at bounding box center [835, 68] width 4 height 4
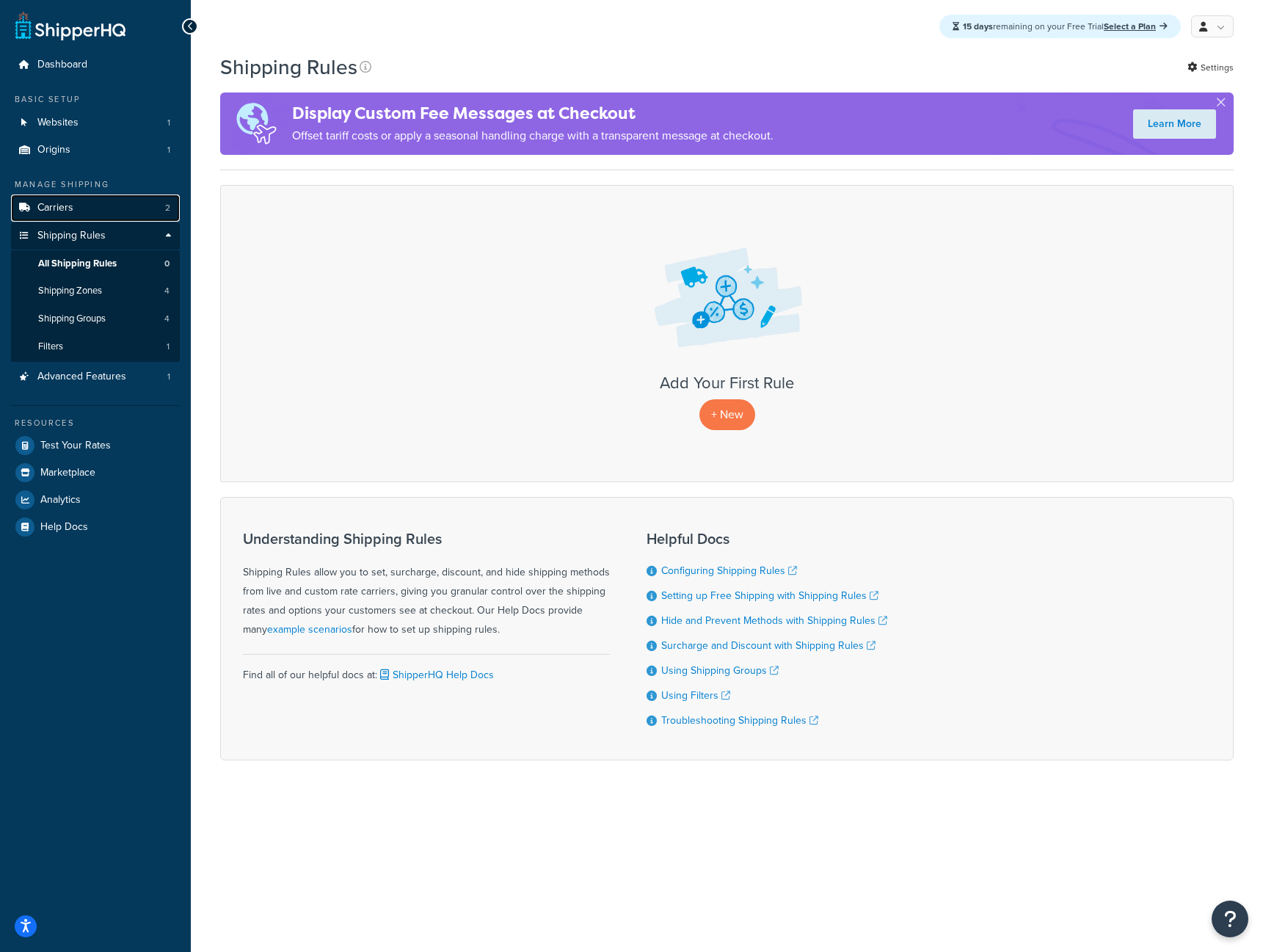
click at [130, 211] on link "Carriers 2" at bounding box center [96, 208] width 169 height 27
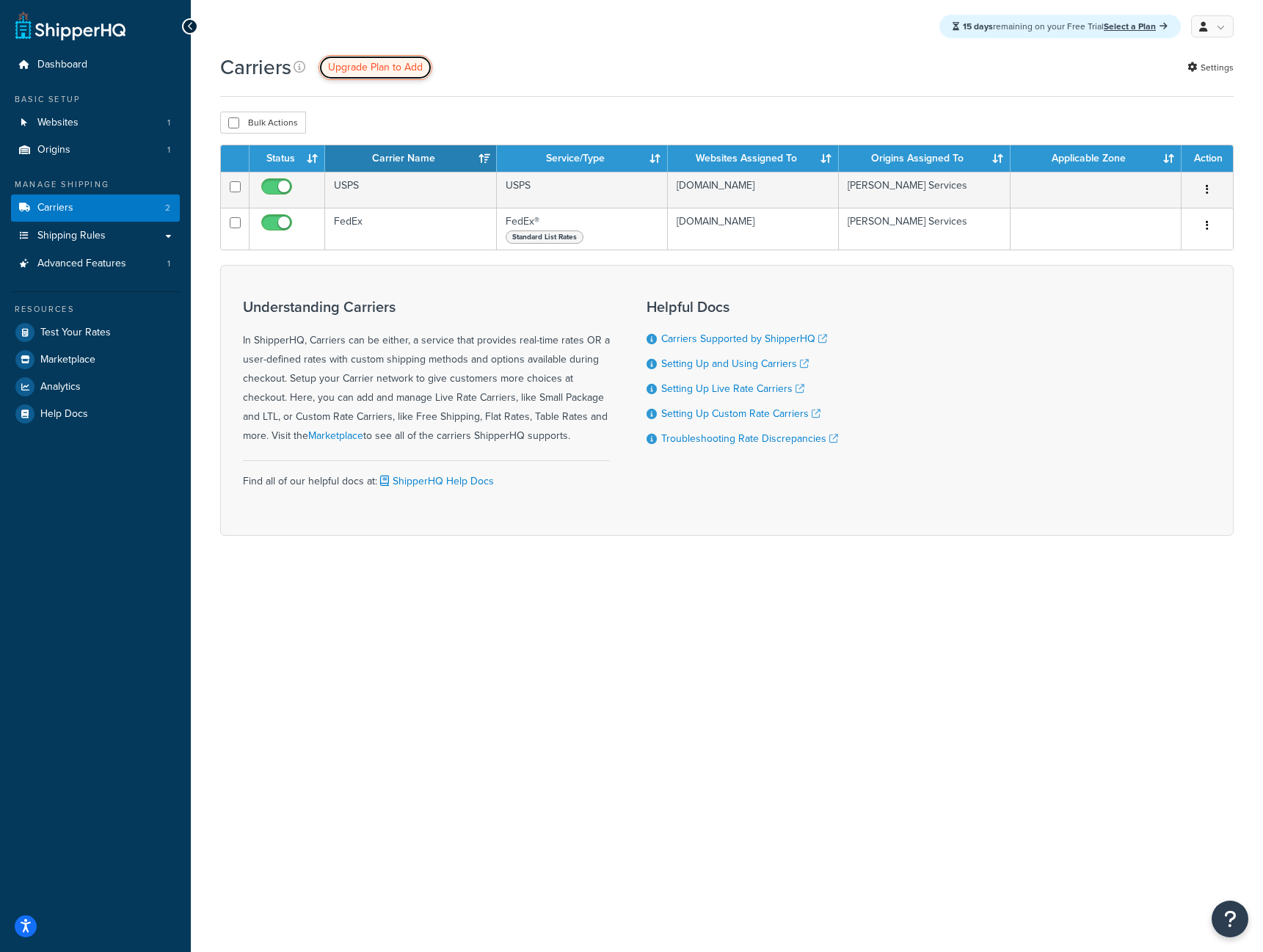
click at [367, 70] on span "Upgrade Plan to Add" at bounding box center [375, 67] width 95 height 15
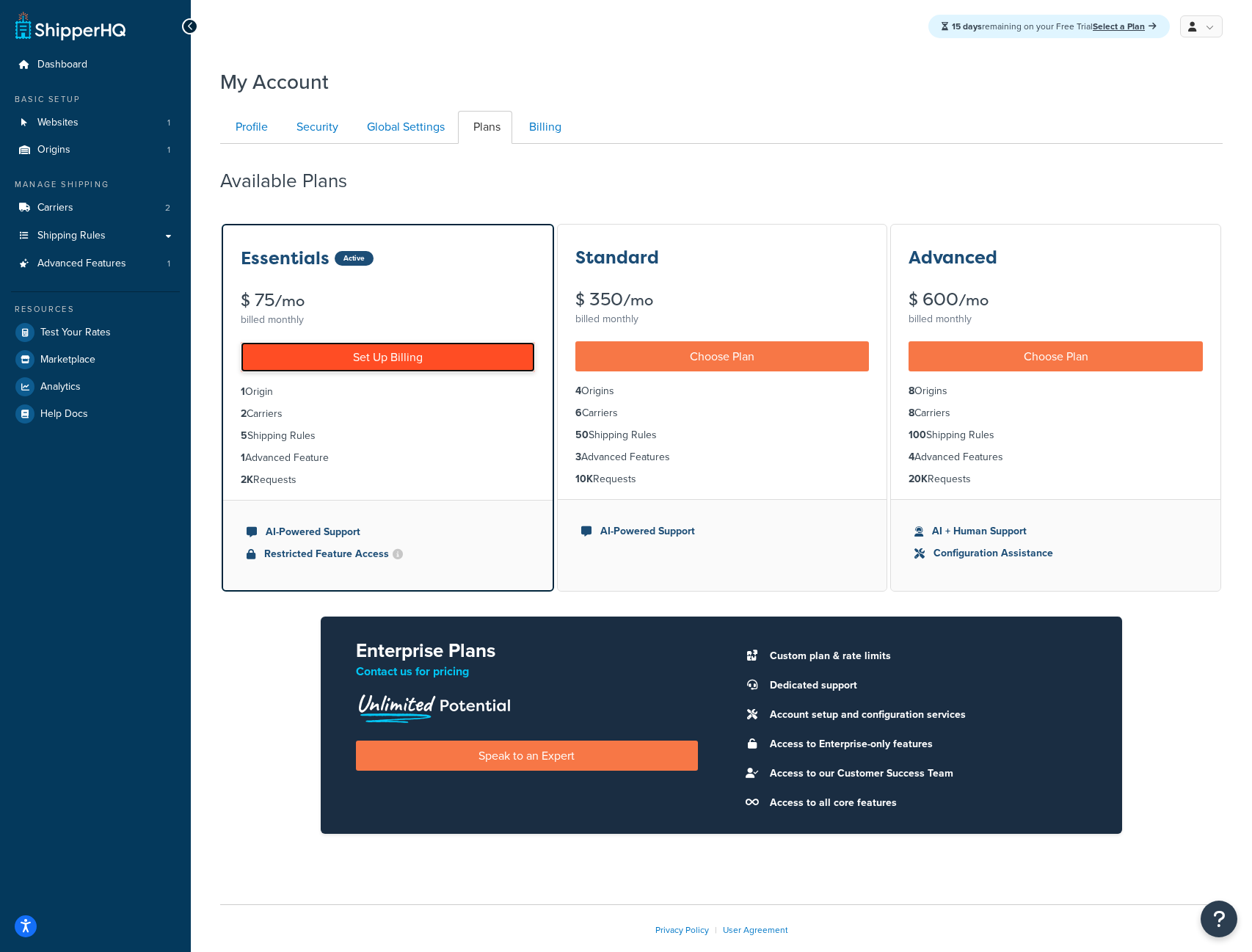
click at [482, 352] on link "Set Up Billing" at bounding box center [388, 357] width 294 height 30
